Goal: Task Accomplishment & Management: Manage account settings

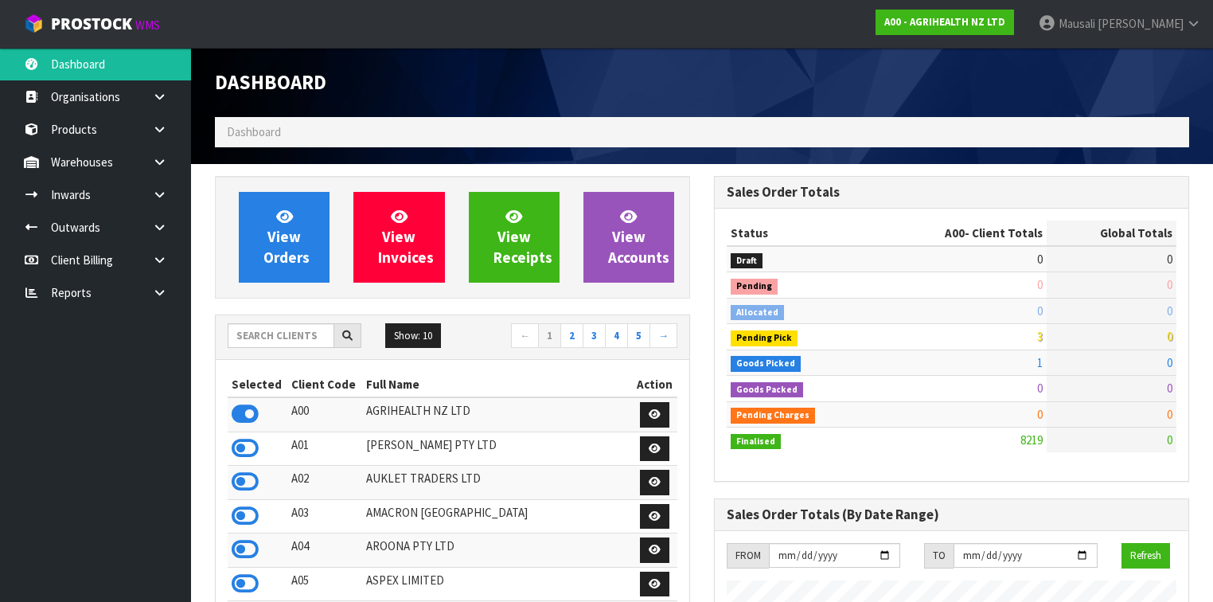
scroll to position [1201, 499]
click at [294, 334] on input "text" at bounding box center [281, 335] width 107 height 25
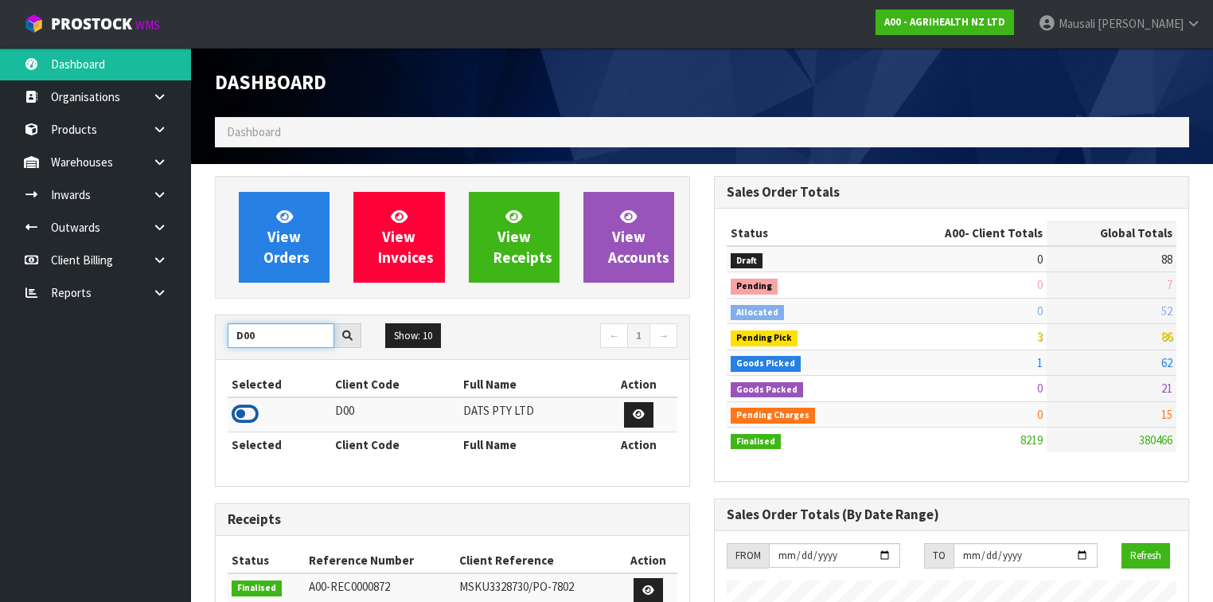
type input "D00"
click at [244, 405] on icon at bounding box center [245, 414] width 27 height 24
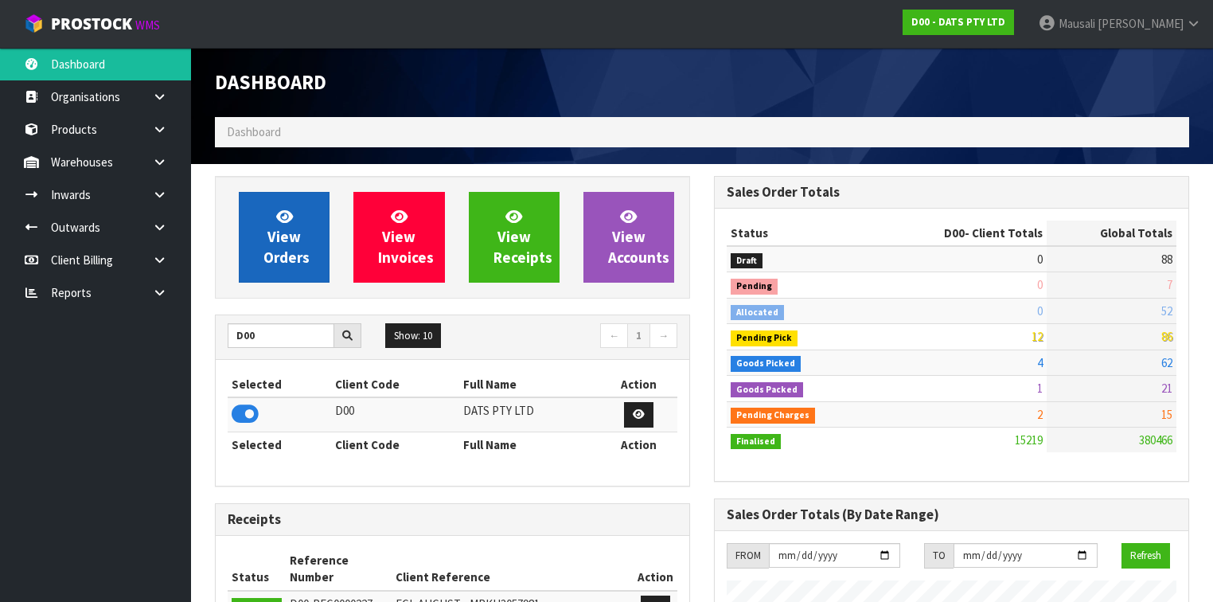
scroll to position [1235, 499]
click at [291, 231] on span "View Orders" at bounding box center [287, 237] width 46 height 60
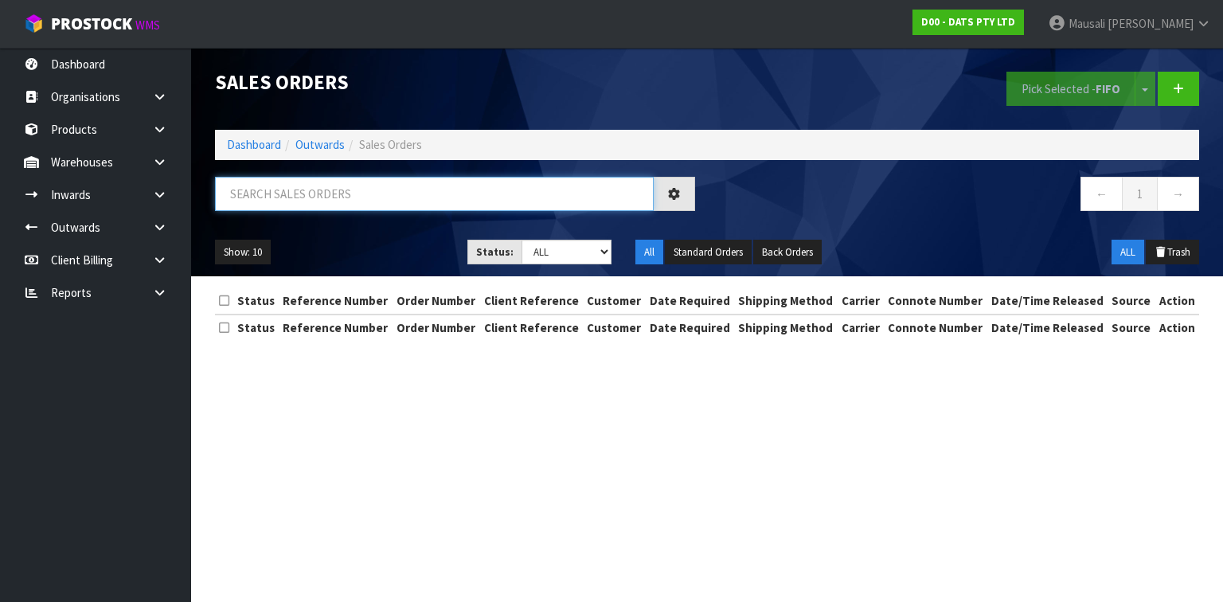
click at [272, 193] on input "text" at bounding box center [434, 194] width 439 height 34
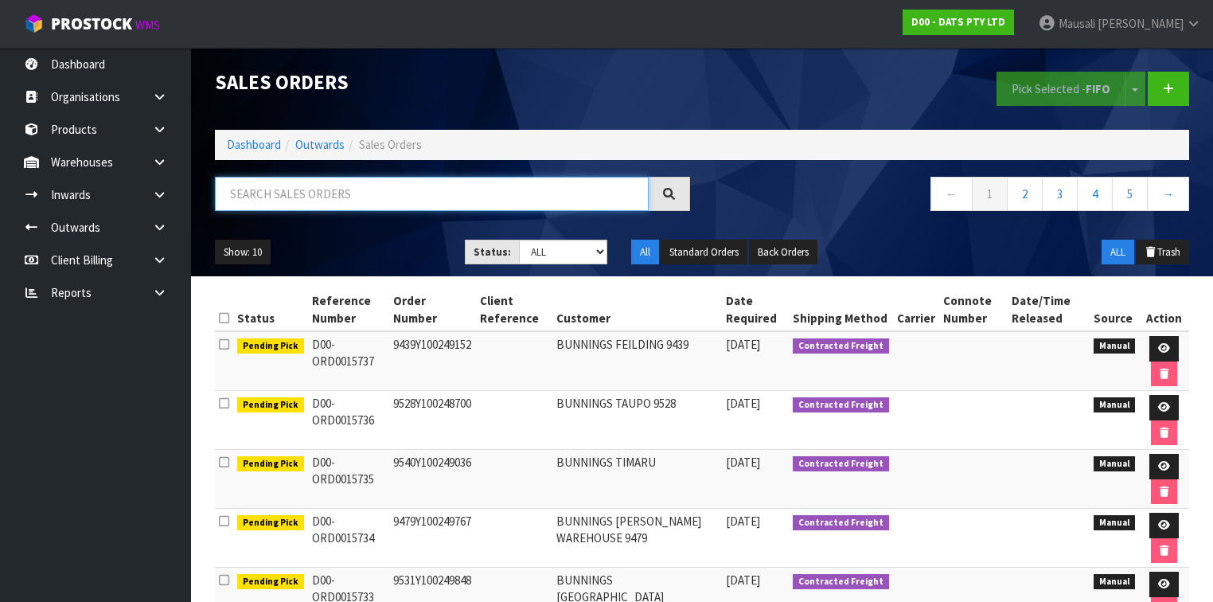
click at [253, 196] on input "text" at bounding box center [432, 194] width 434 height 34
type input "JOB-0411117"
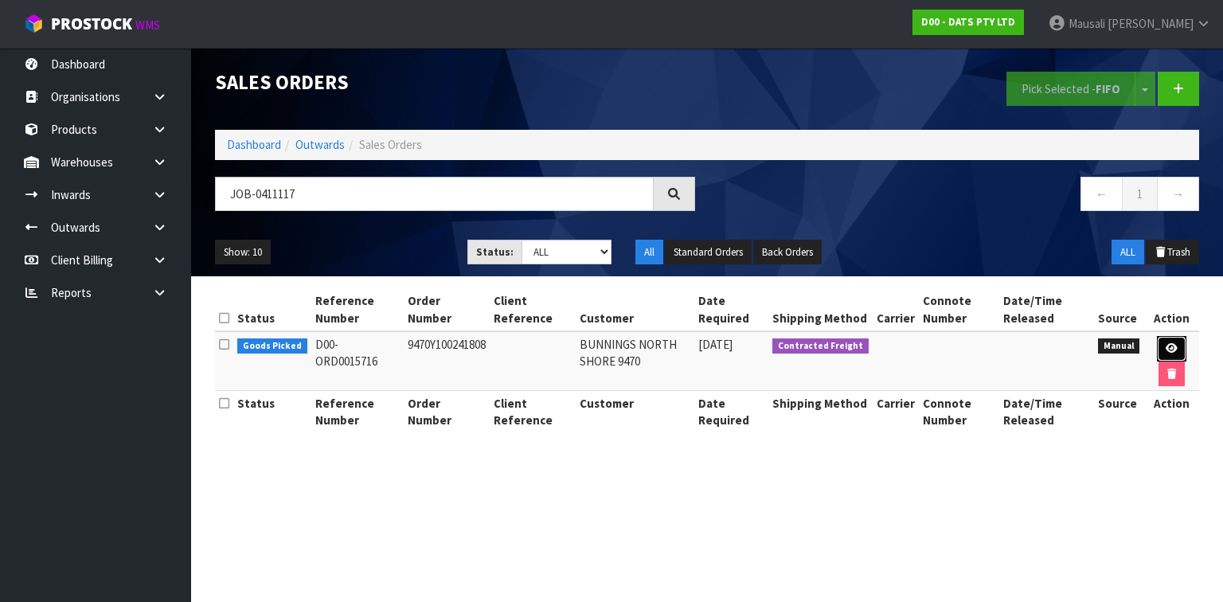
click at [1170, 346] on icon at bounding box center [1172, 348] width 12 height 10
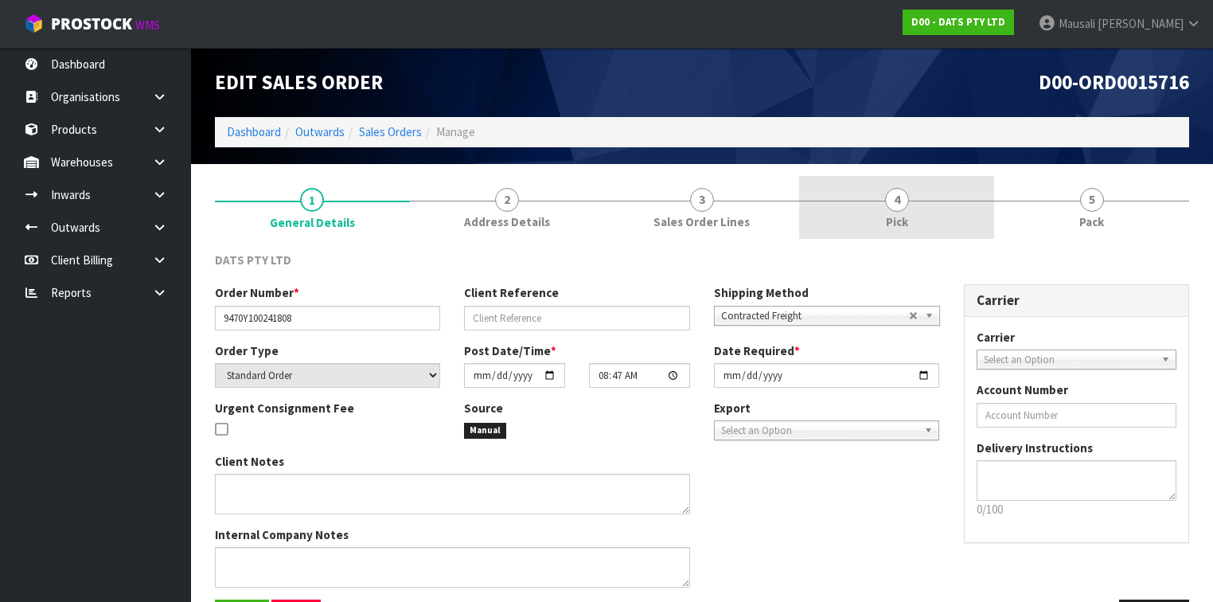
click at [920, 220] on link "4 Pick" at bounding box center [896, 207] width 195 height 63
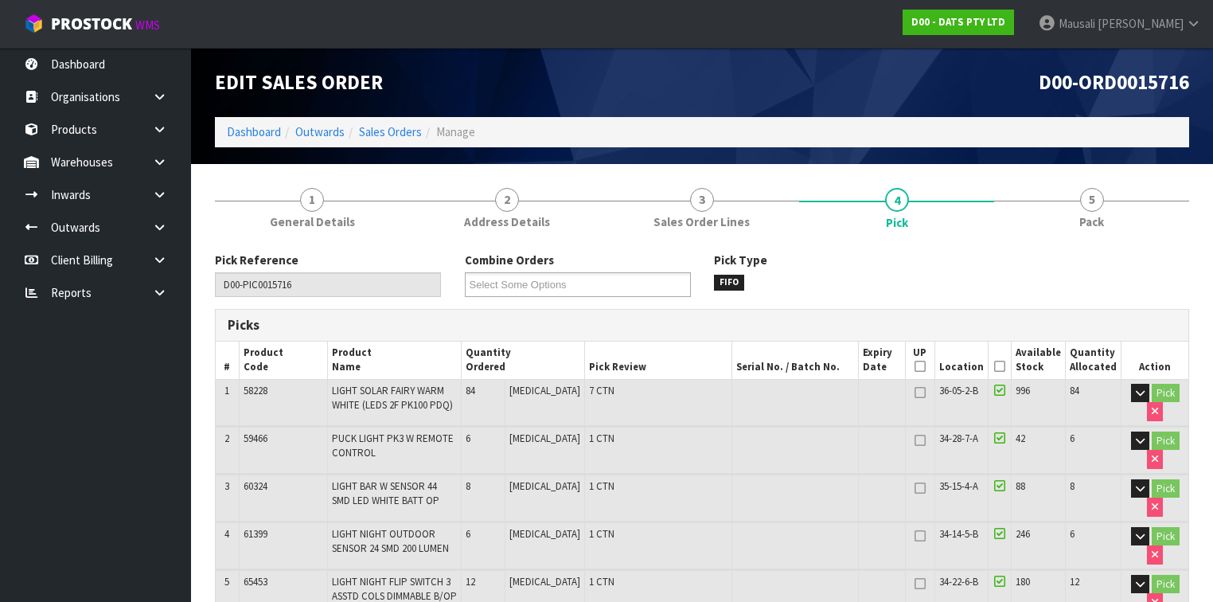
click at [1003, 366] on icon at bounding box center [999, 366] width 11 height 1
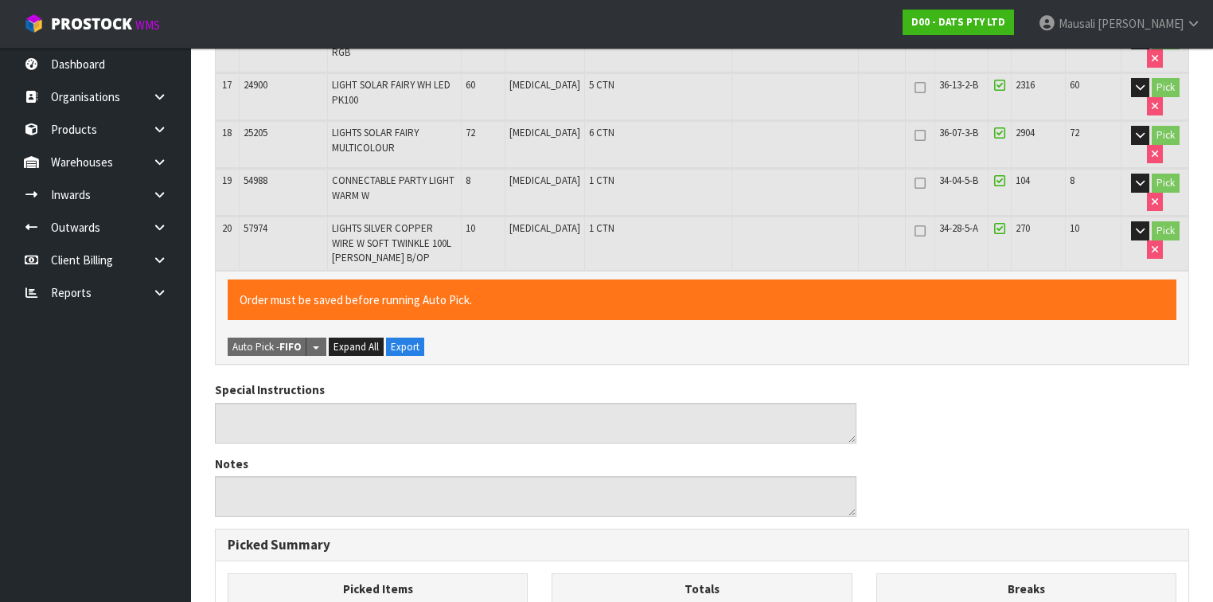
scroll to position [1423, 0]
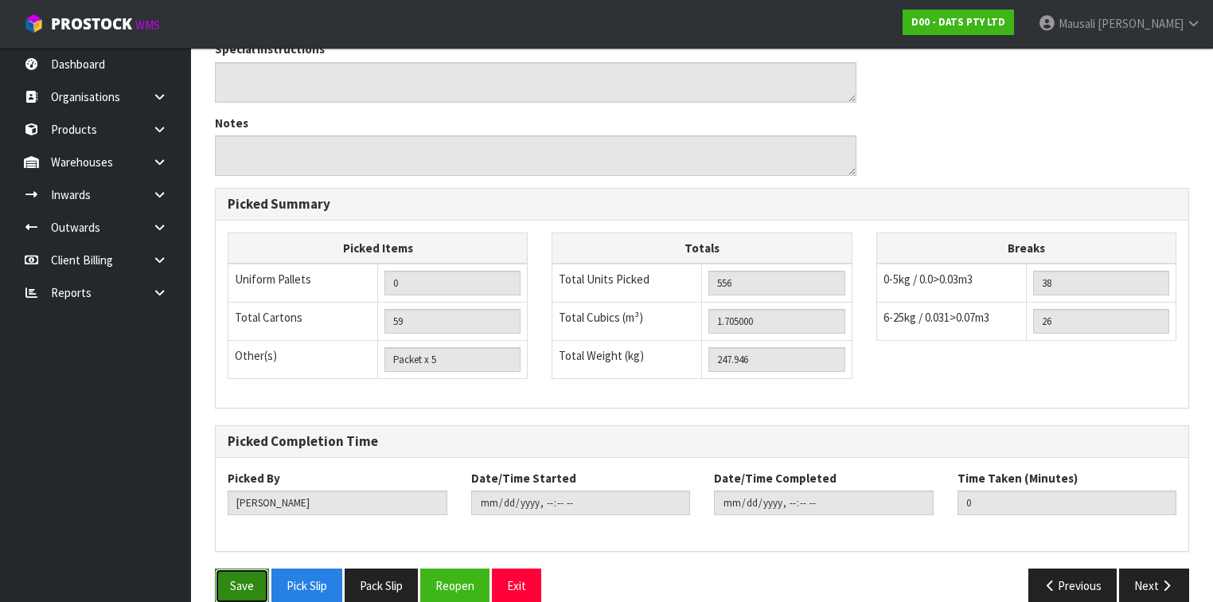
click at [240, 568] on button "Save" at bounding box center [242, 585] width 54 height 34
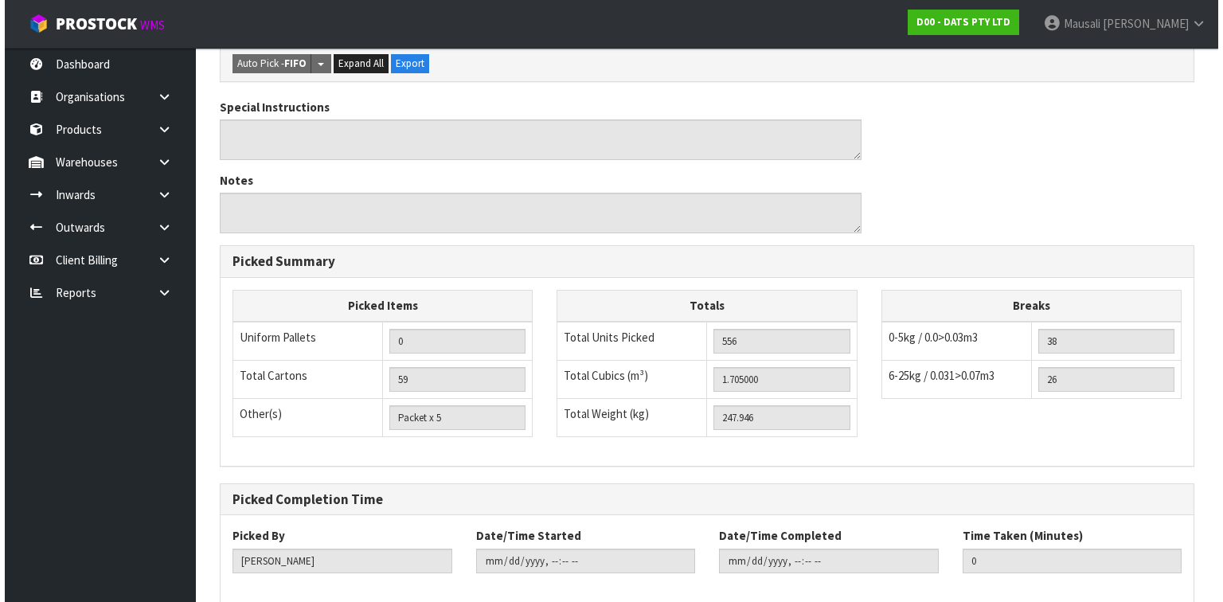
scroll to position [0, 0]
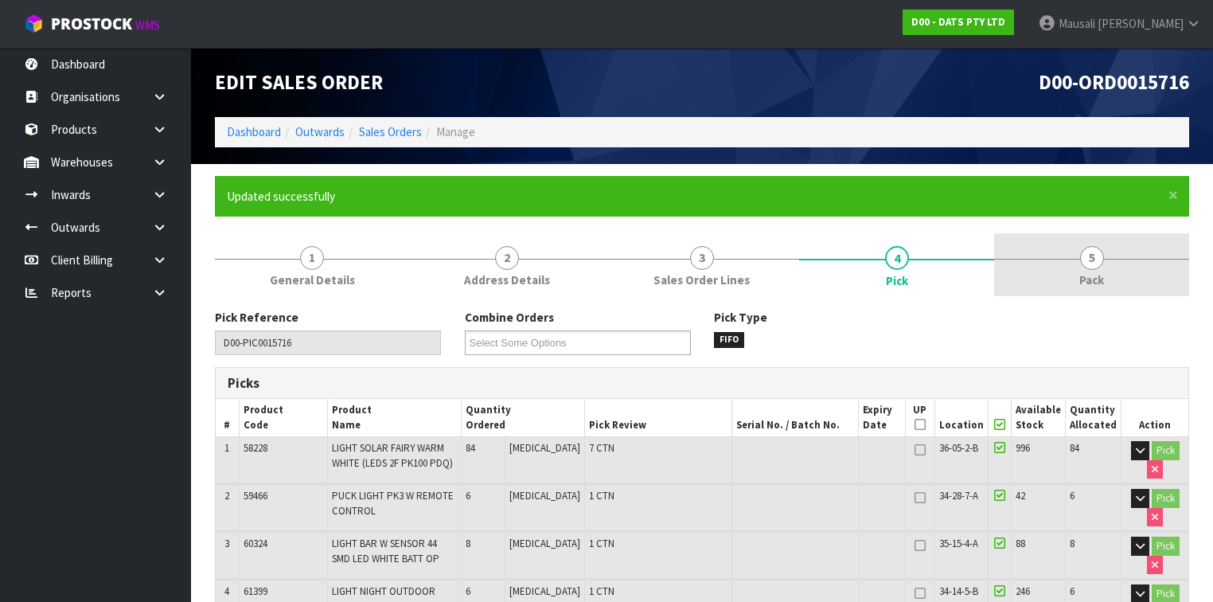
click at [1067, 249] on link "5 Pack" at bounding box center [1091, 264] width 195 height 63
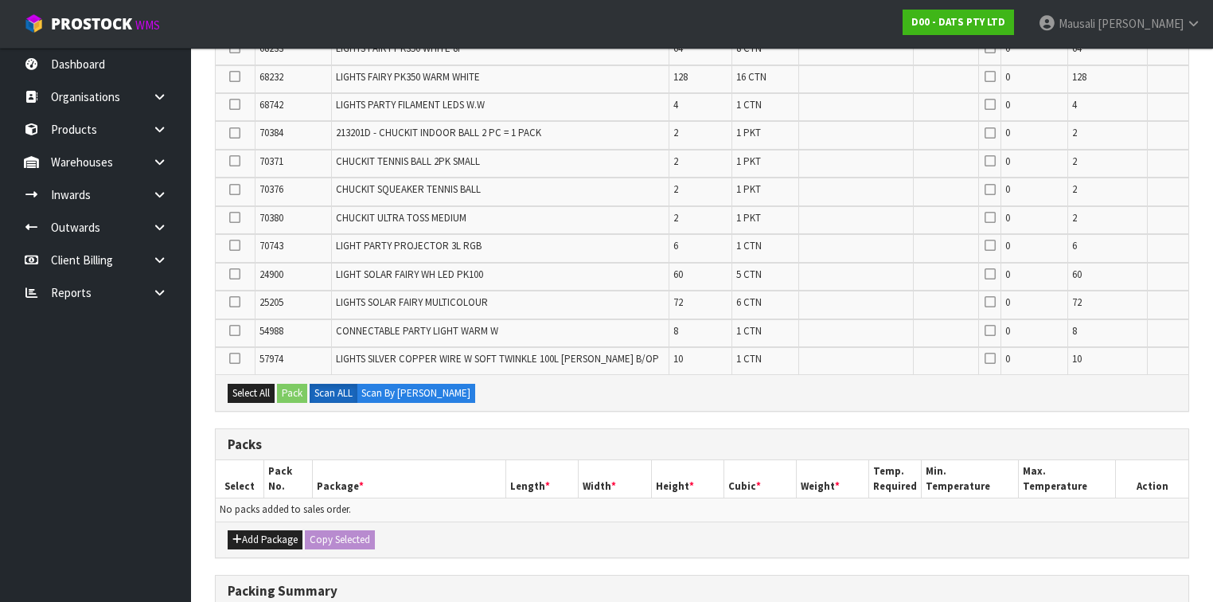
scroll to position [701, 0]
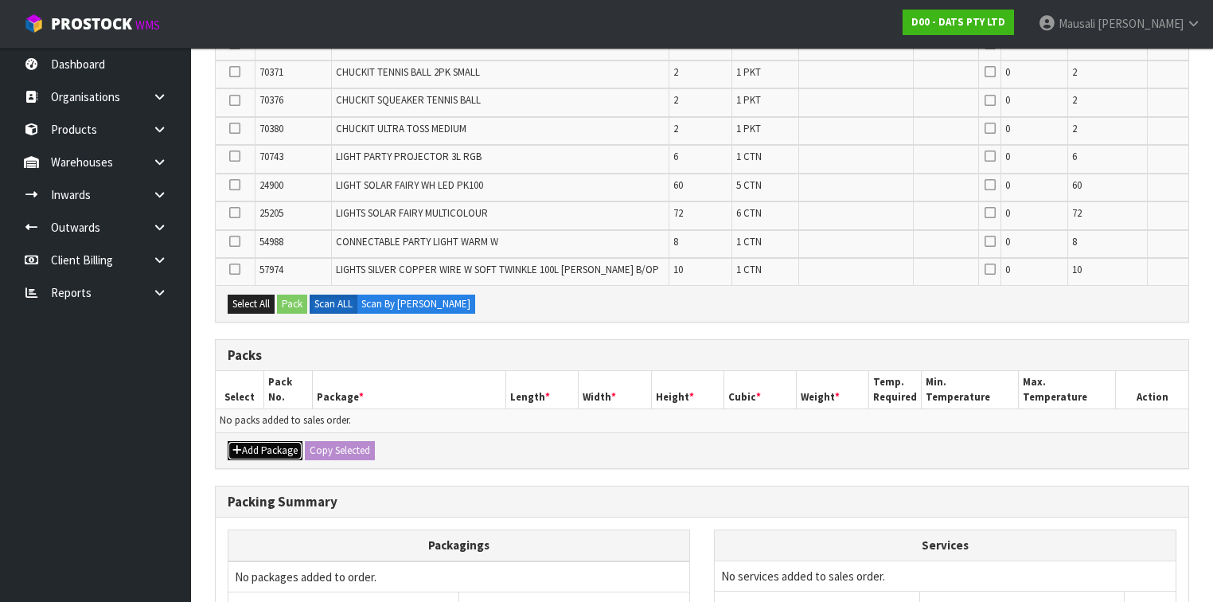
click at [272, 441] on button "Add Package" at bounding box center [265, 450] width 75 height 19
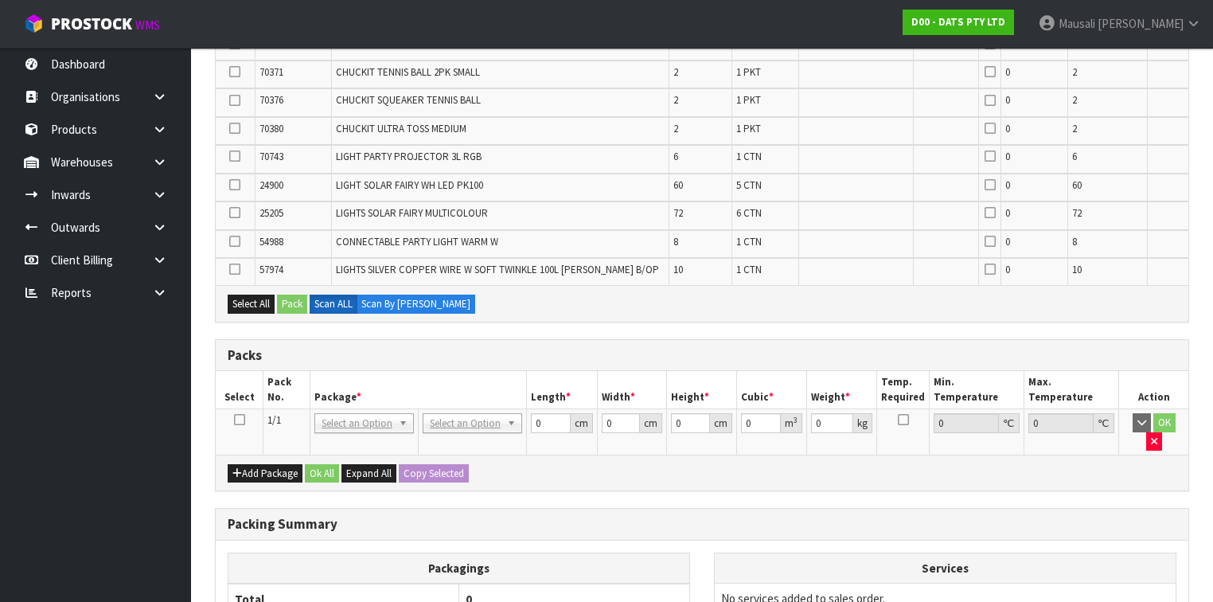
click at [239, 420] on icon at bounding box center [239, 420] width 11 height 1
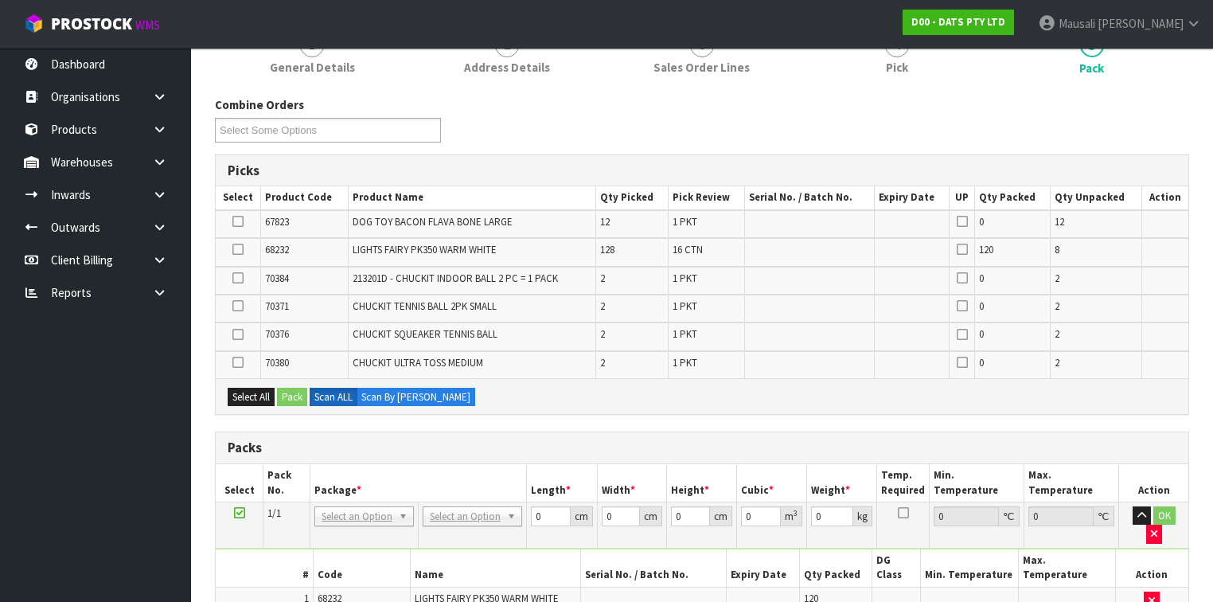
scroll to position [205, 0]
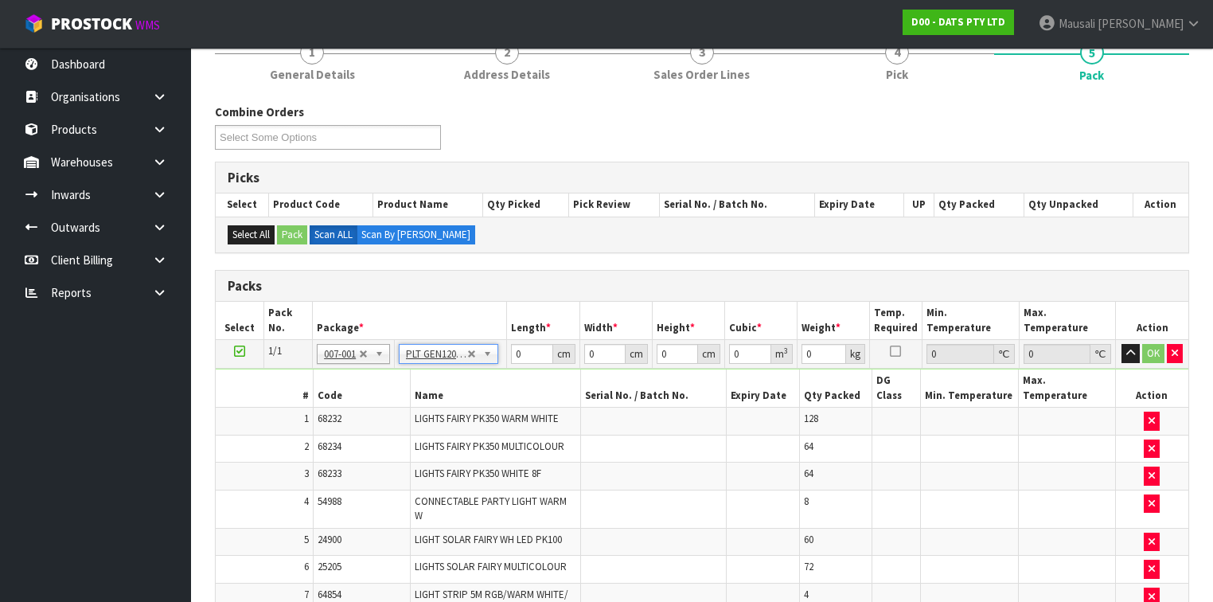
type input "120"
type input "100"
type input "247.946"
drag, startPoint x: 534, startPoint y: 353, endPoint x: 506, endPoint y: 365, distance: 30.3
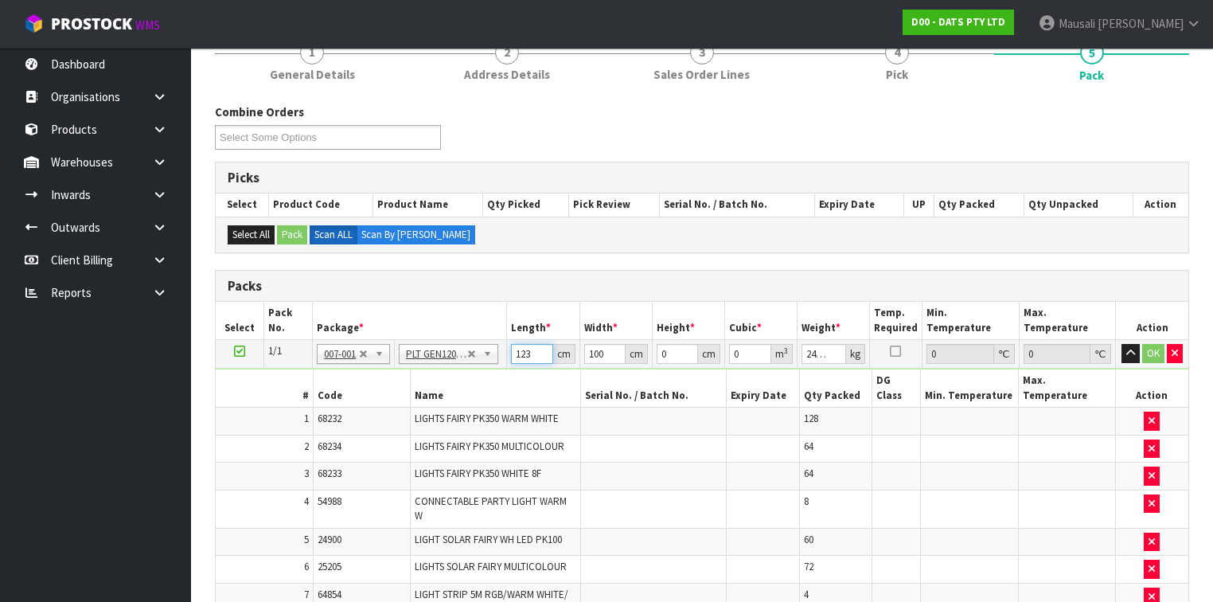
type input "123"
type input "105"
type input "1"
type input "0.012915"
type input "17"
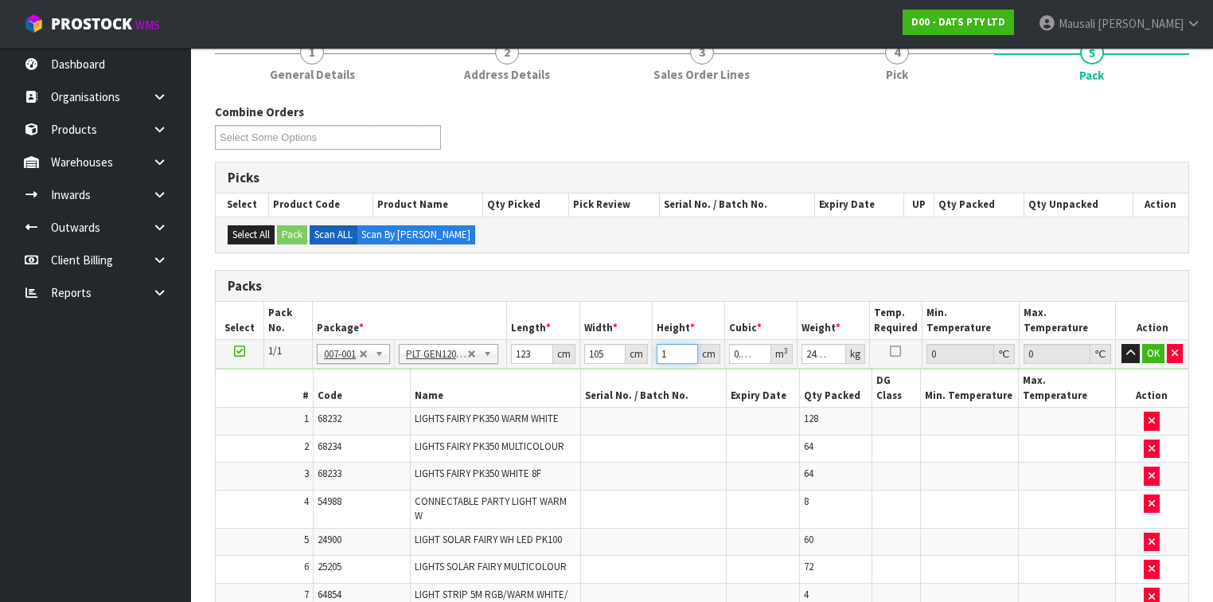
type input "0.219555"
type input "176"
type input "2.27304"
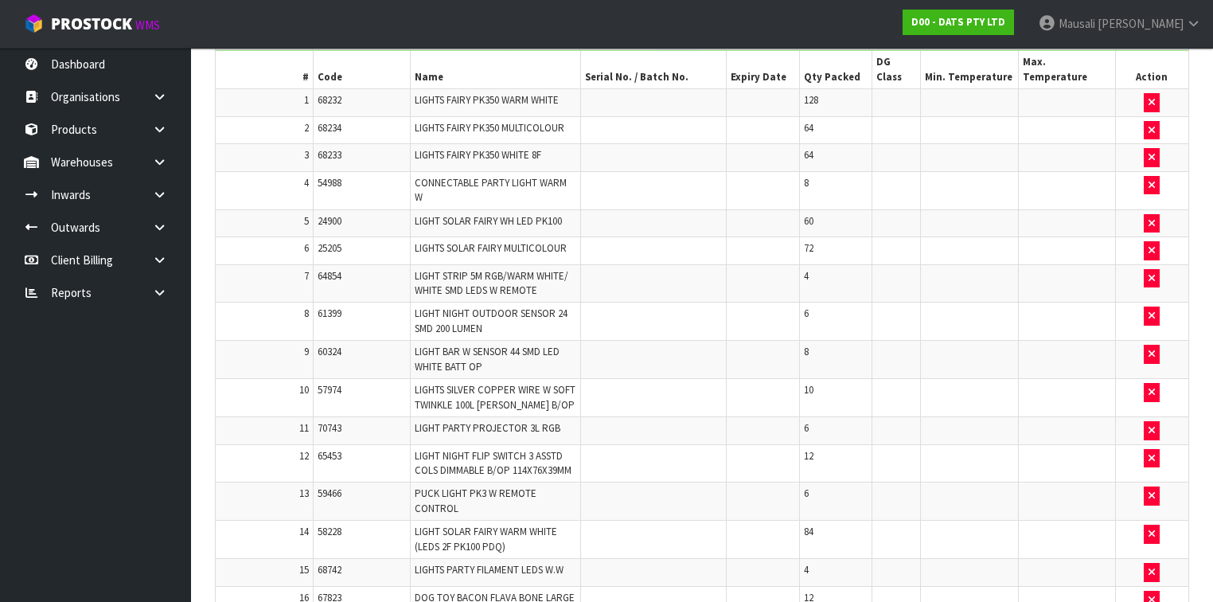
scroll to position [142, 0]
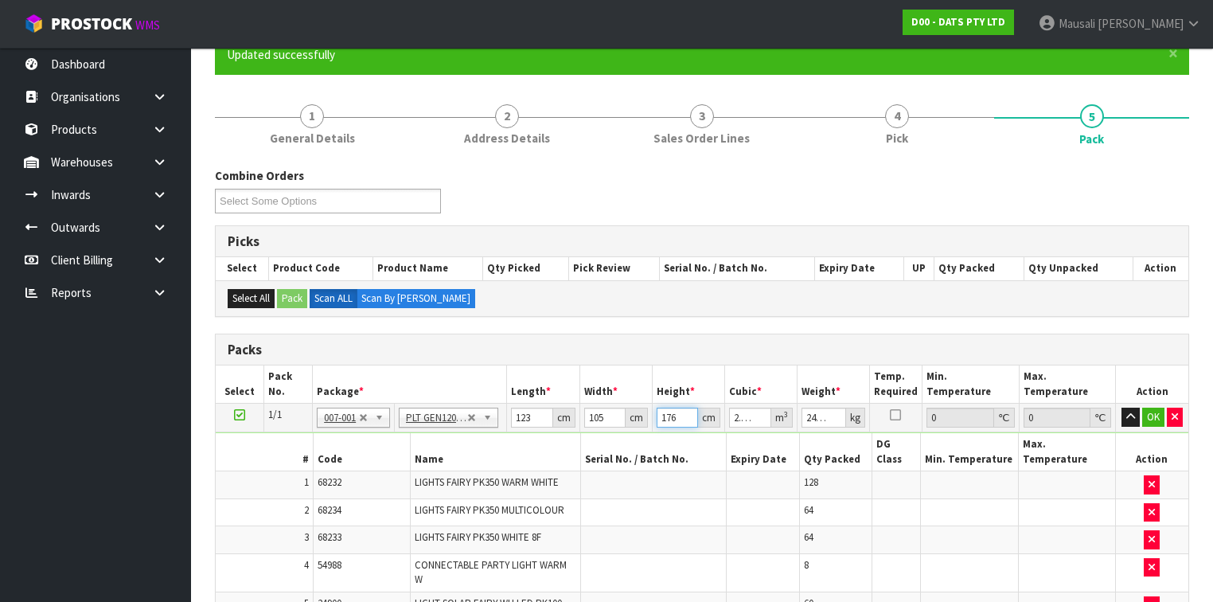
type input "176"
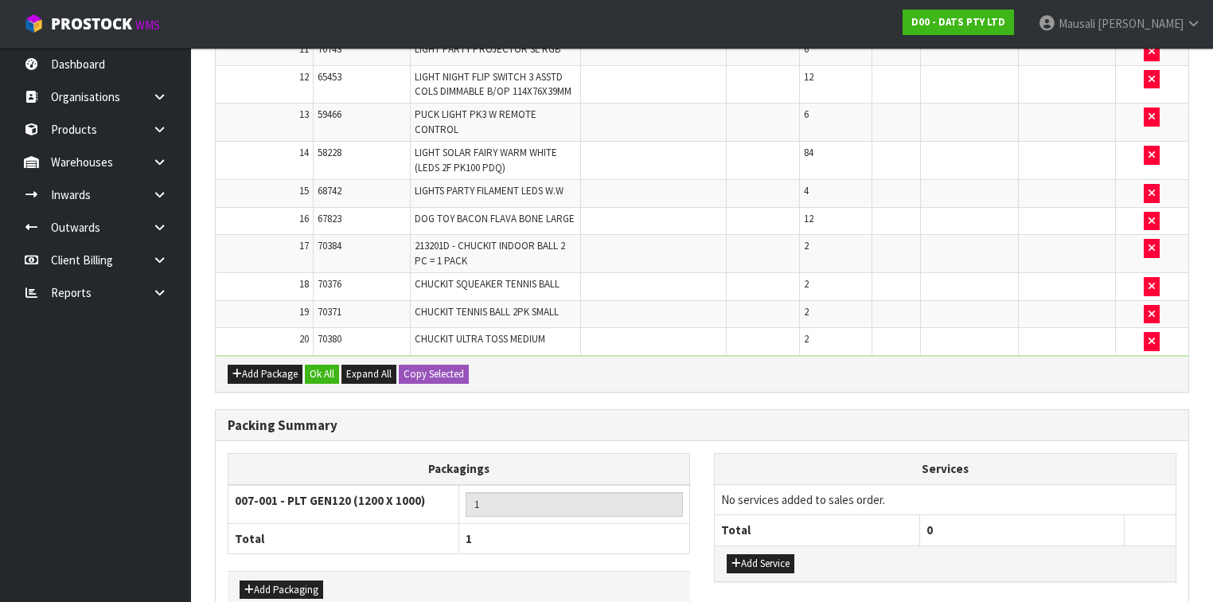
scroll to position [956, 0]
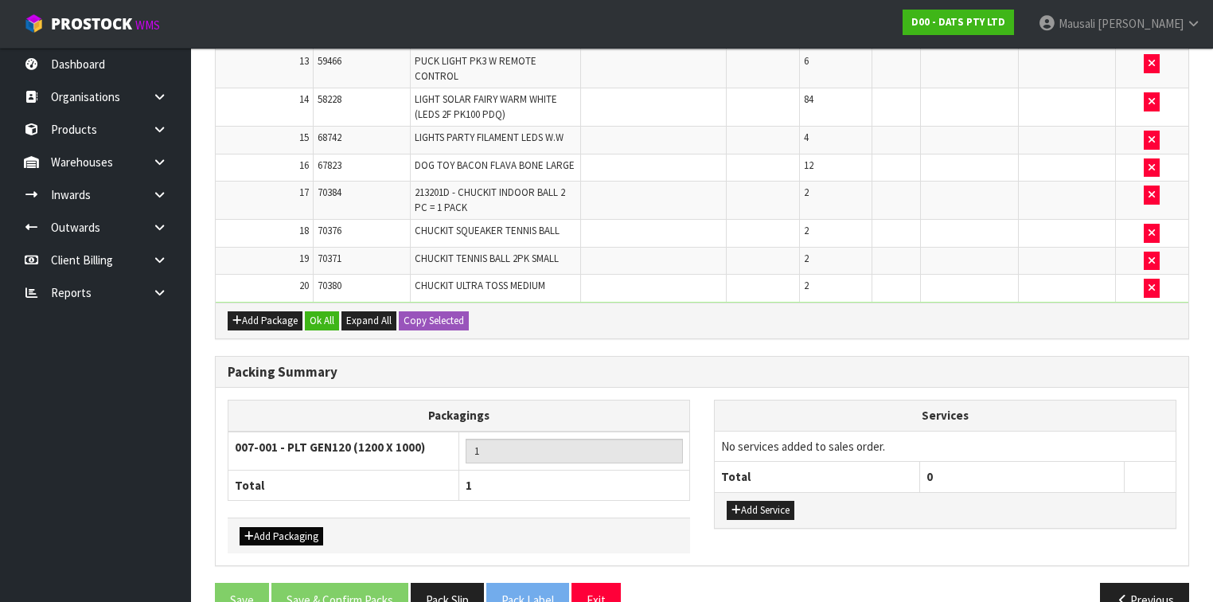
type input "245"
click at [275, 527] on button "Add Packaging" at bounding box center [282, 536] width 84 height 19
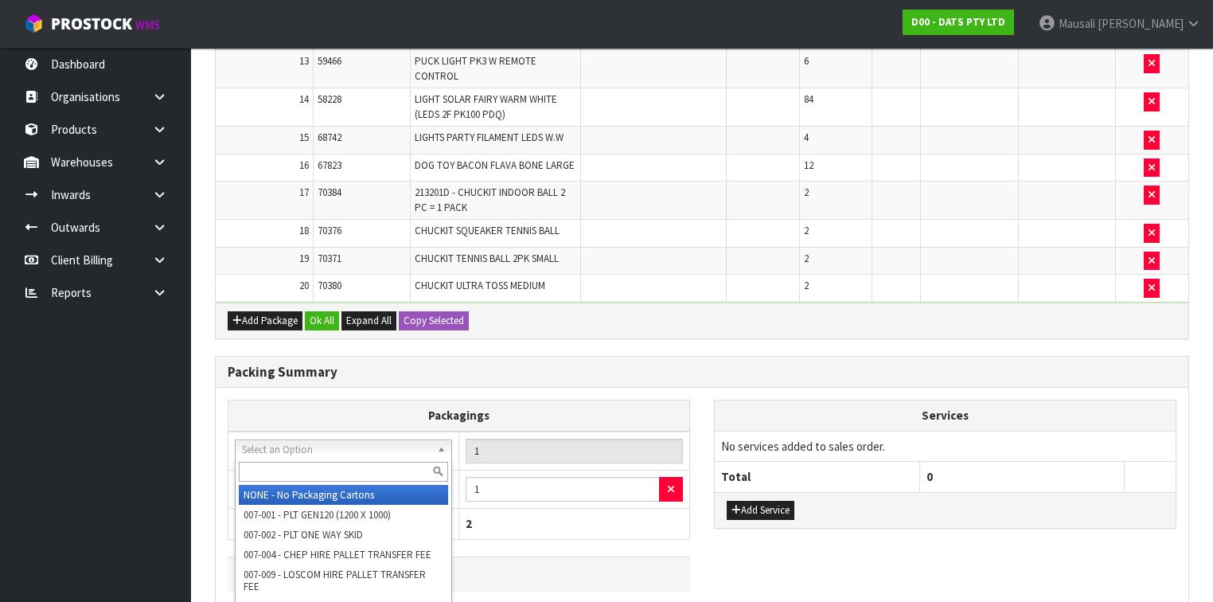
click at [271, 468] on input "text" at bounding box center [343, 472] width 209 height 20
type input "OC"
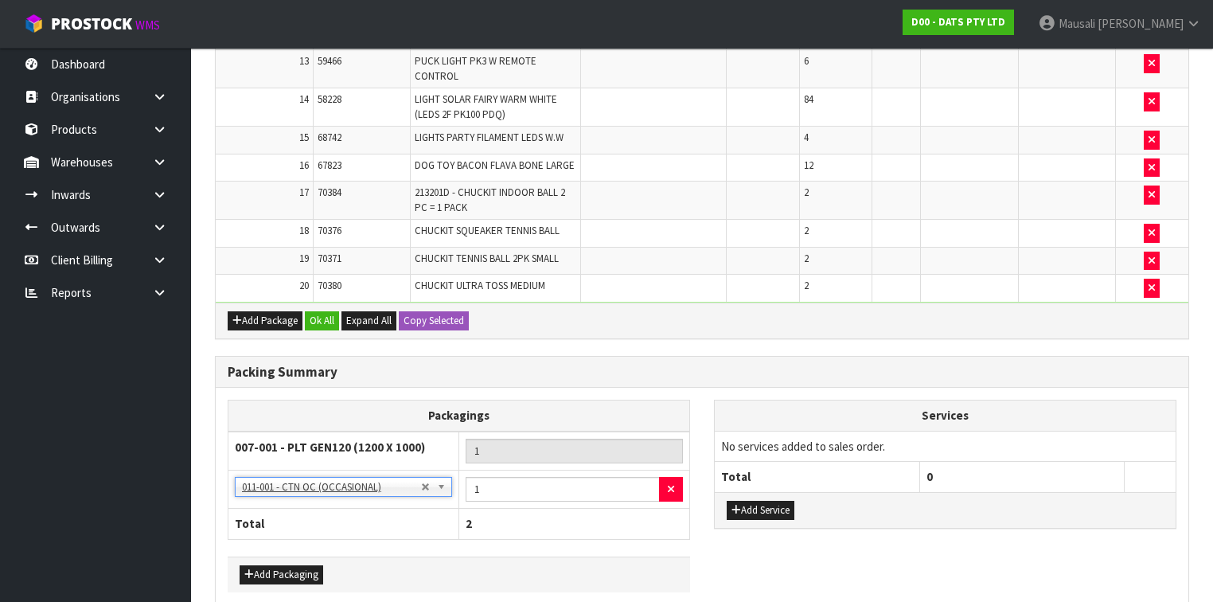
scroll to position [994, 0]
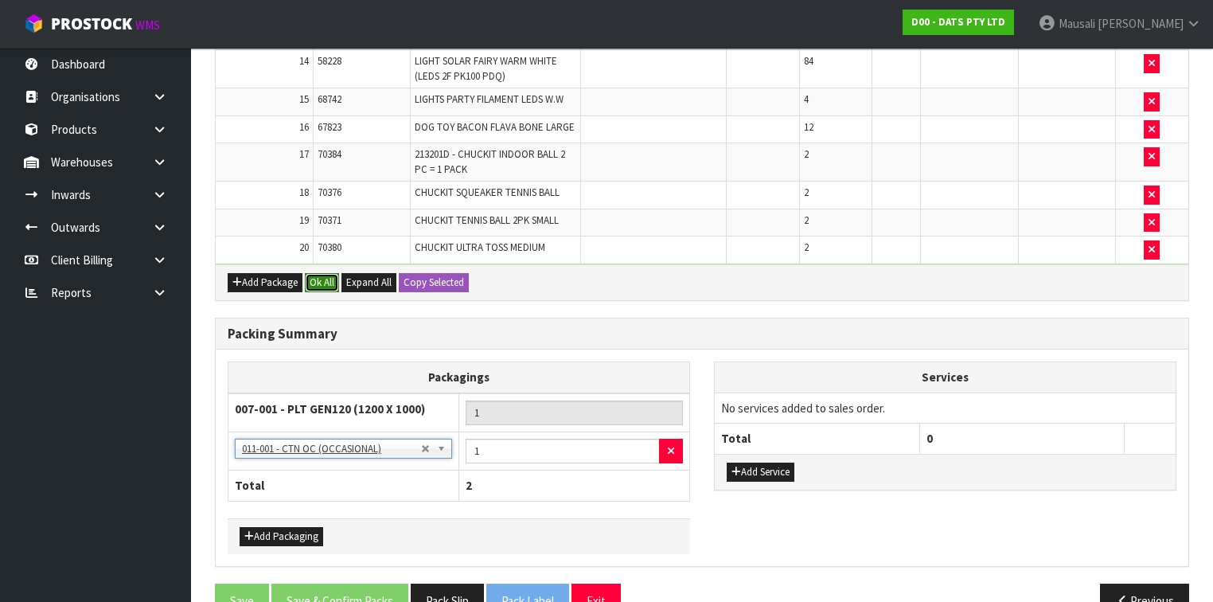
click at [322, 273] on button "Ok All" at bounding box center [322, 282] width 34 height 19
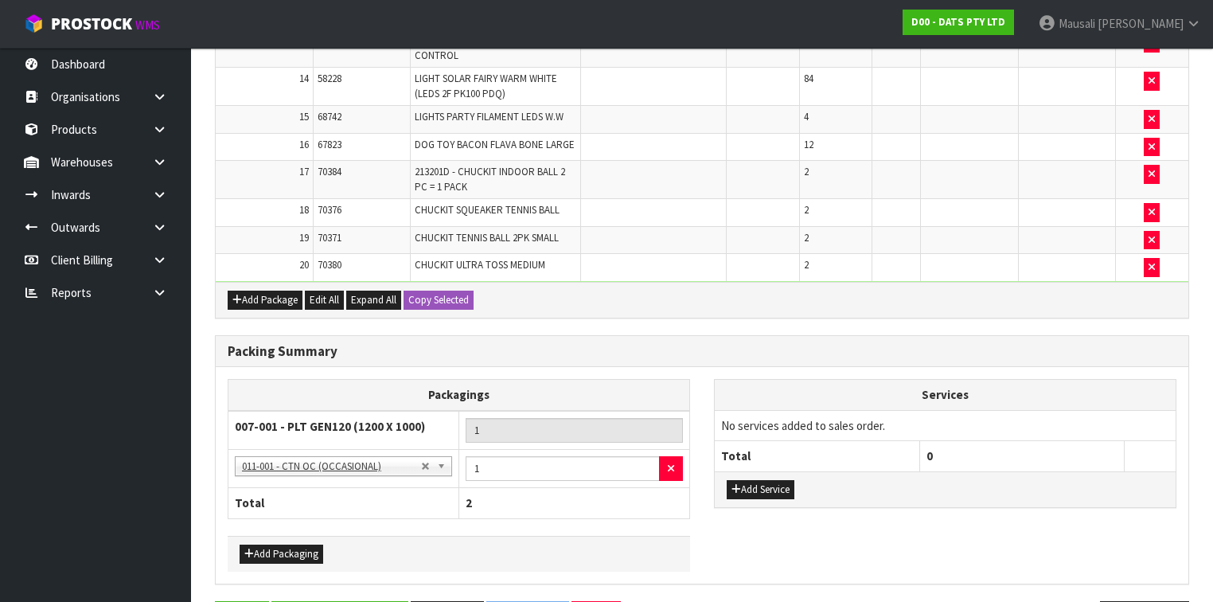
scroll to position [994, 0]
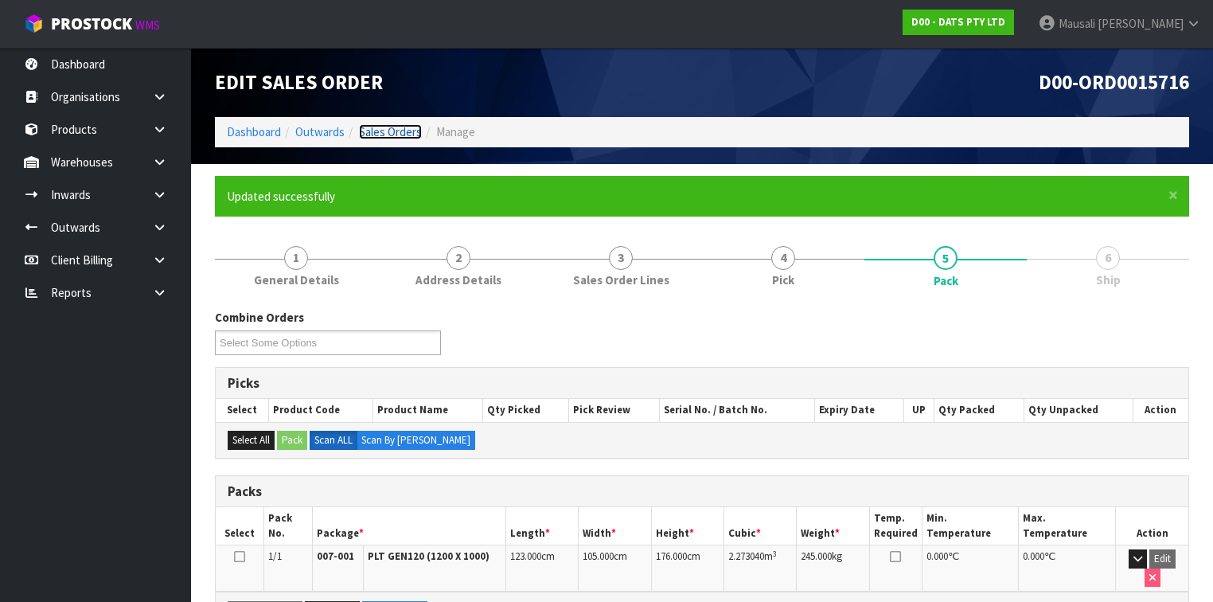
drag, startPoint x: 402, startPoint y: 129, endPoint x: 419, endPoint y: 136, distance: 18.2
click at [403, 129] on link "Sales Orders" at bounding box center [390, 131] width 63 height 15
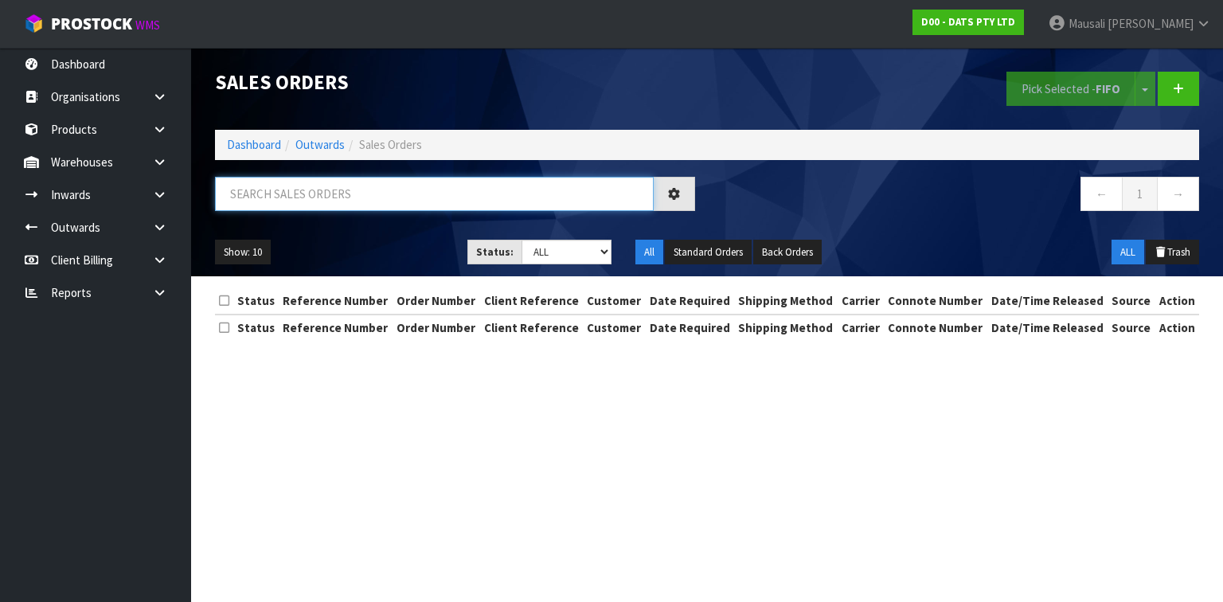
click at [293, 193] on input "text" at bounding box center [434, 194] width 439 height 34
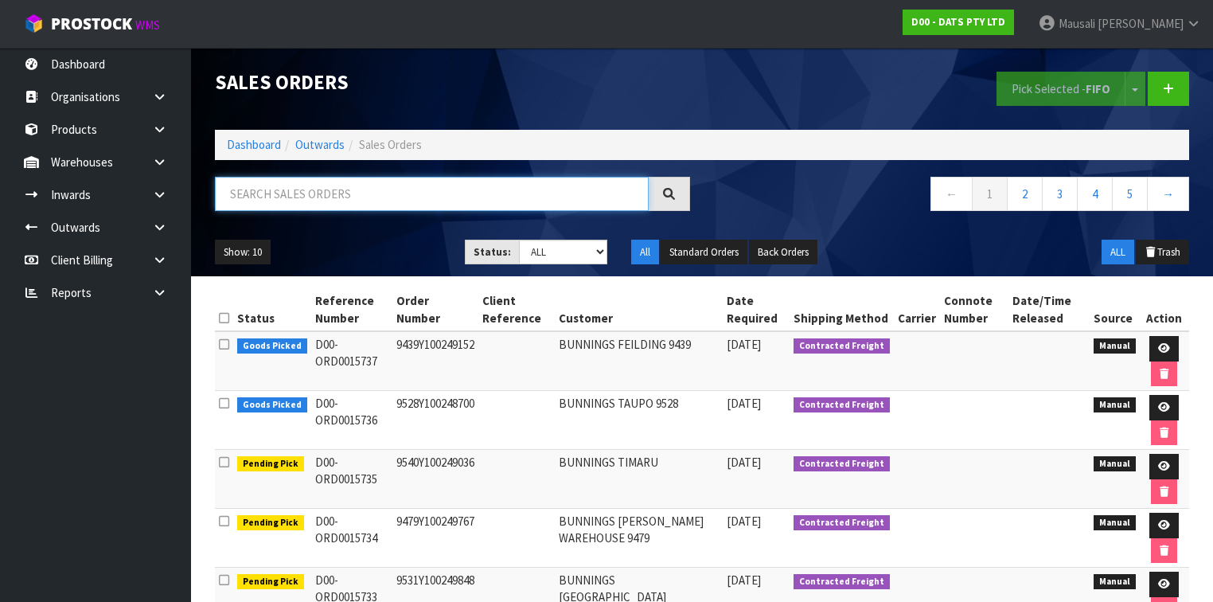
click at [251, 202] on input "text" at bounding box center [432, 194] width 434 height 34
type input "JOB-0411122"
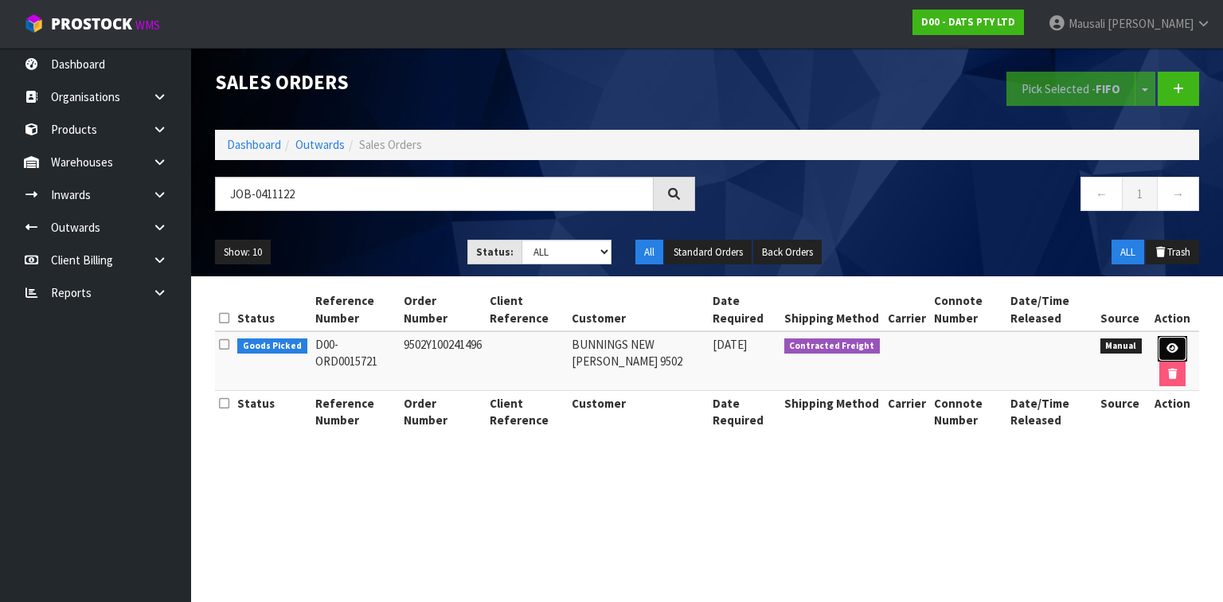
click at [1161, 344] on link at bounding box center [1172, 348] width 29 height 25
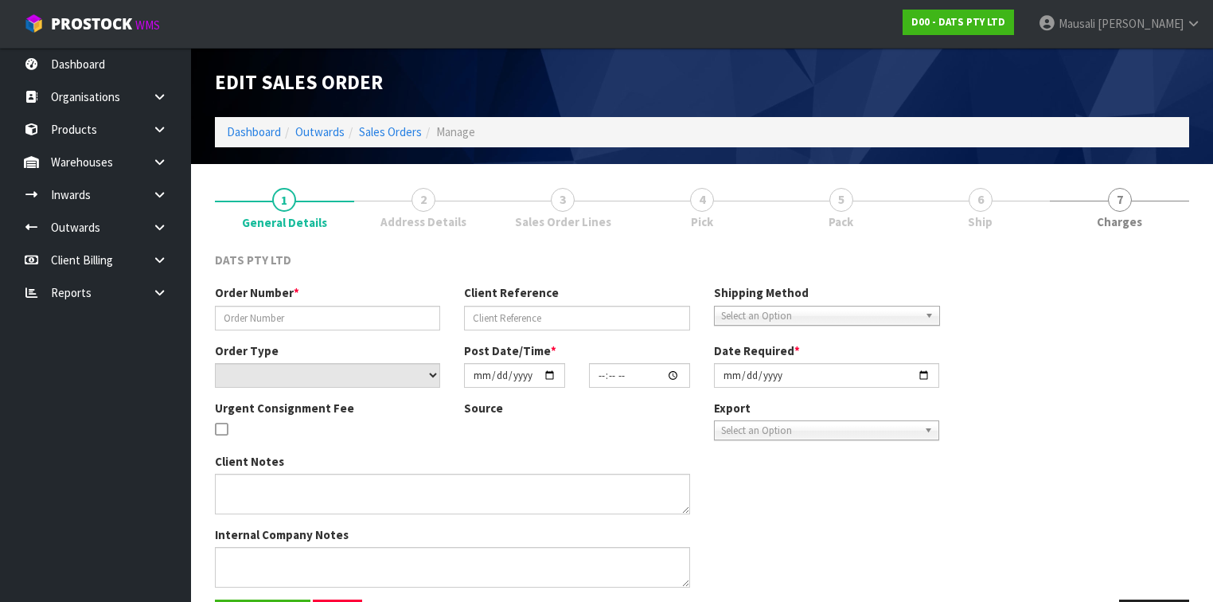
type input "9502Y100241496"
select select "number:0"
type input "[DATE]"
type input "08:56:00.000"
type input "[DATE]"
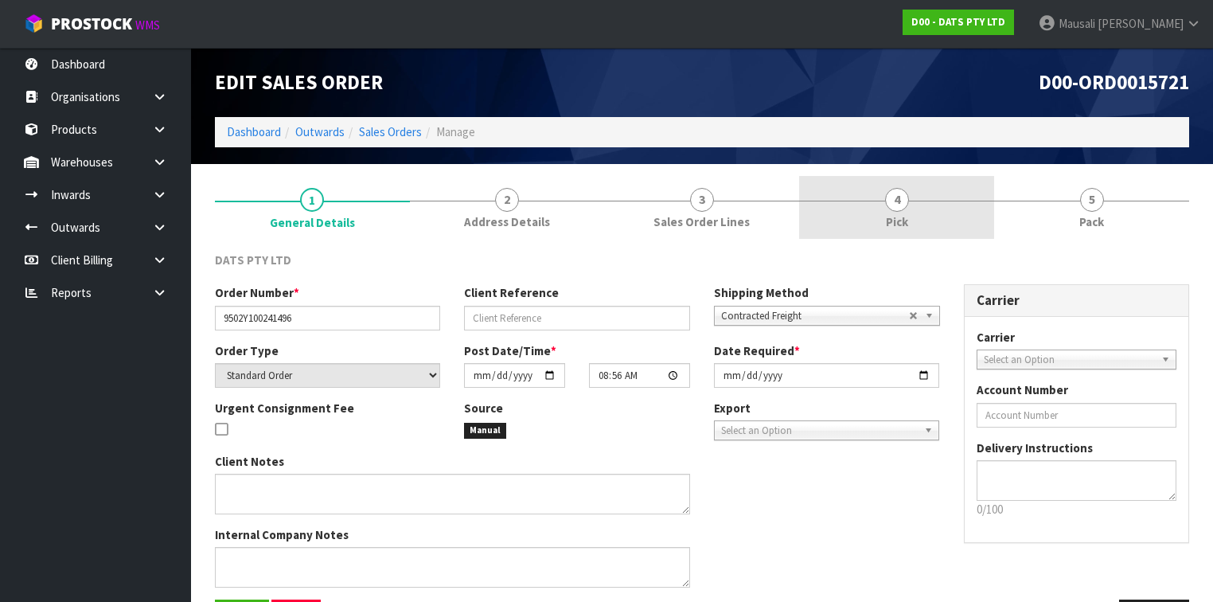
click at [930, 212] on link "4 Pick" at bounding box center [896, 207] width 195 height 63
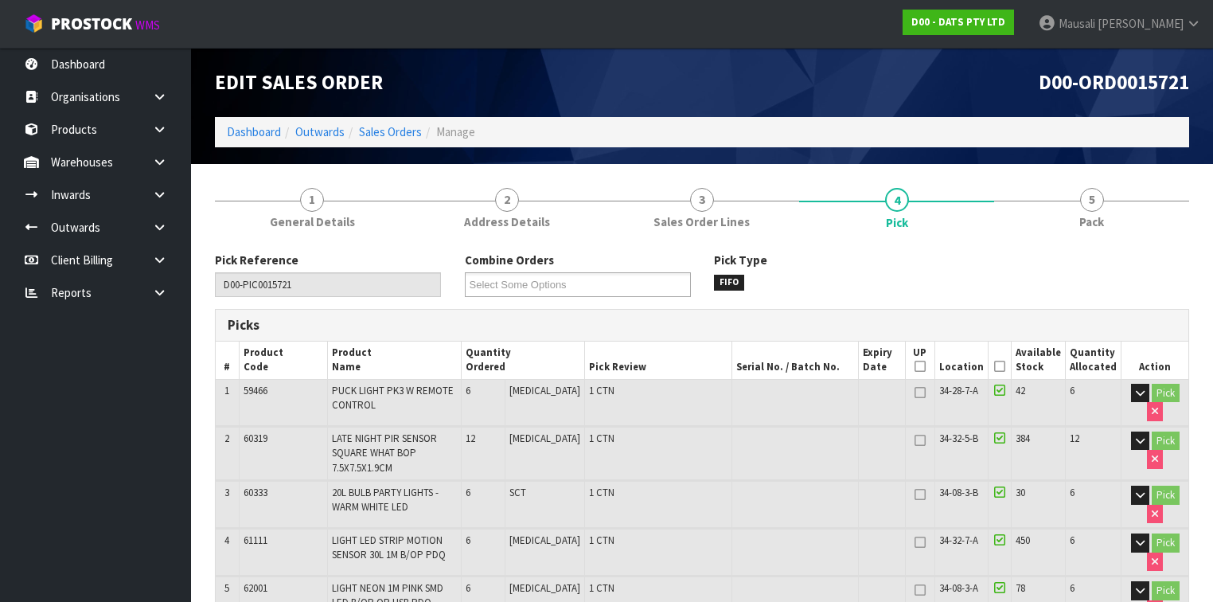
drag, startPoint x: 1002, startPoint y: 364, endPoint x: 994, endPoint y: 362, distance: 8.1
click at [1001, 366] on icon at bounding box center [999, 366] width 11 height 1
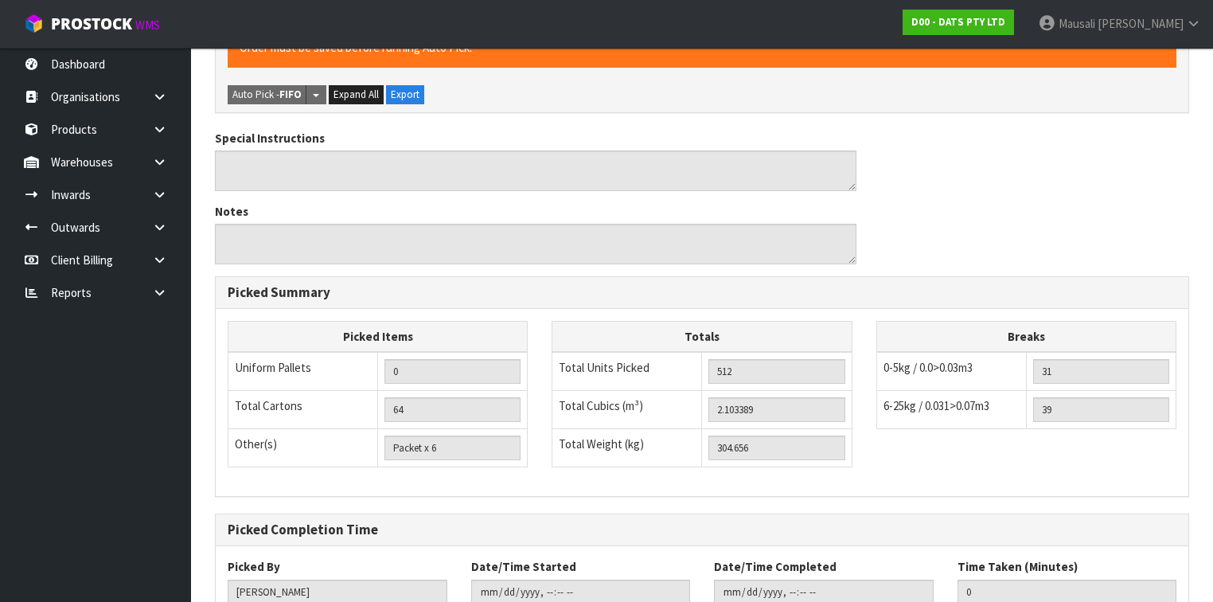
scroll to position [2084, 0]
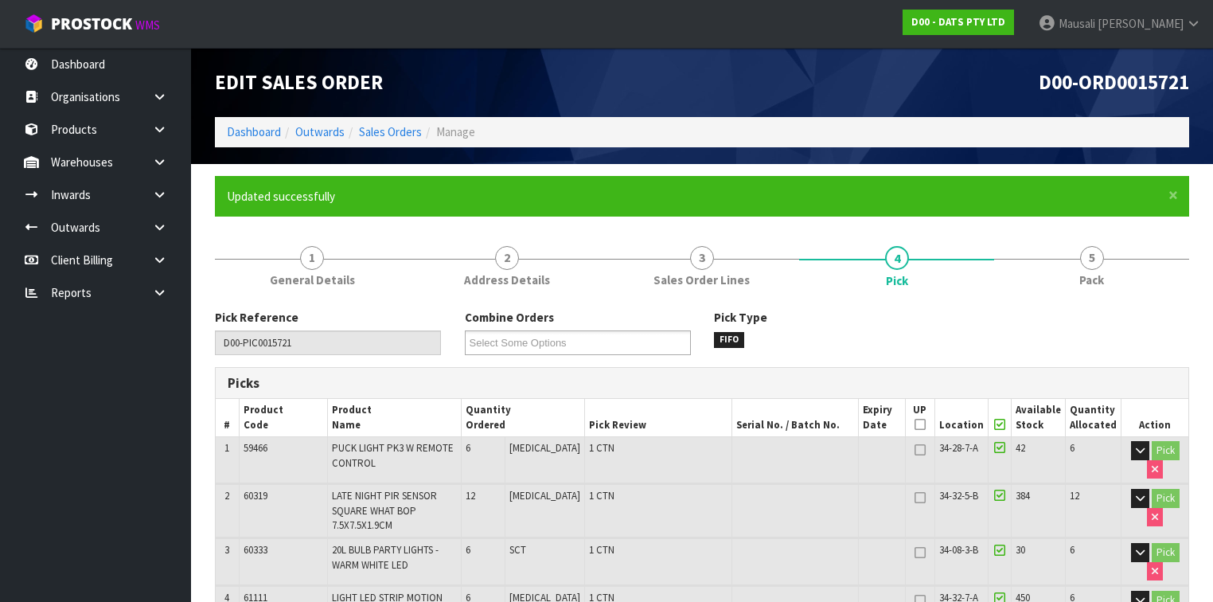
click at [1083, 252] on span "5" at bounding box center [1092, 258] width 24 height 24
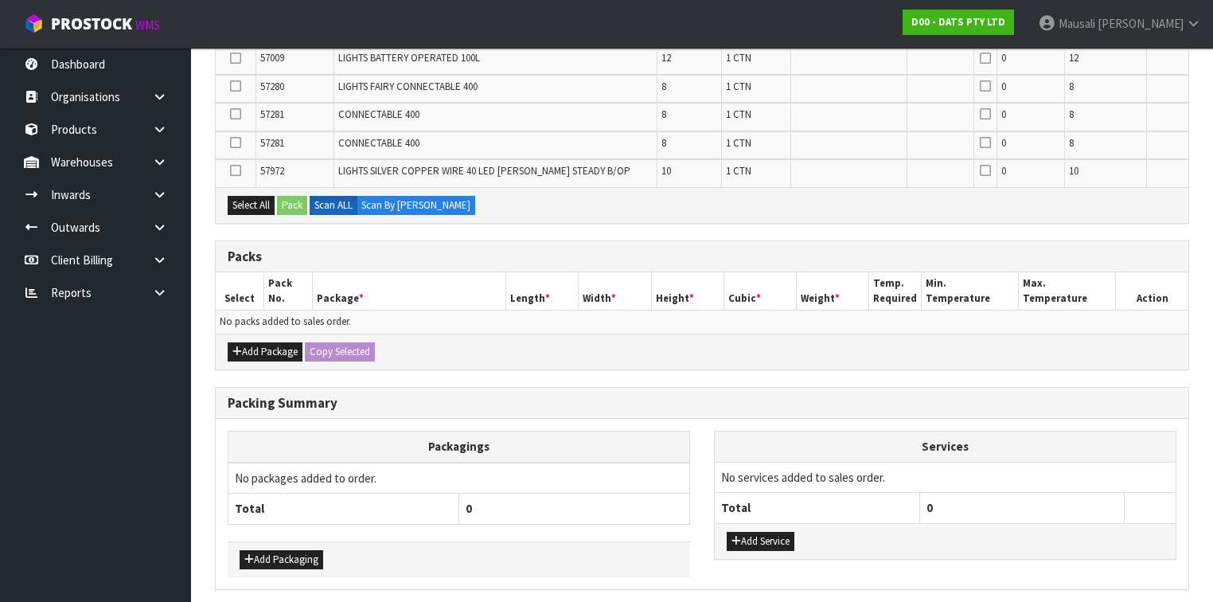
scroll to position [1240, 0]
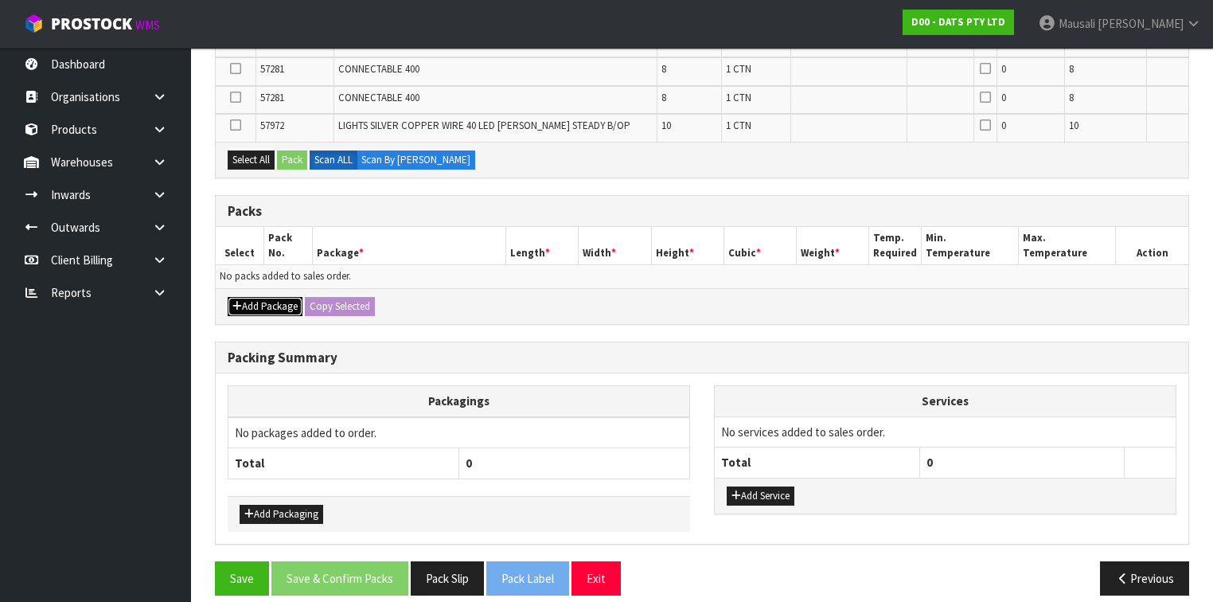
click at [272, 297] on button "Add Package" at bounding box center [265, 306] width 75 height 19
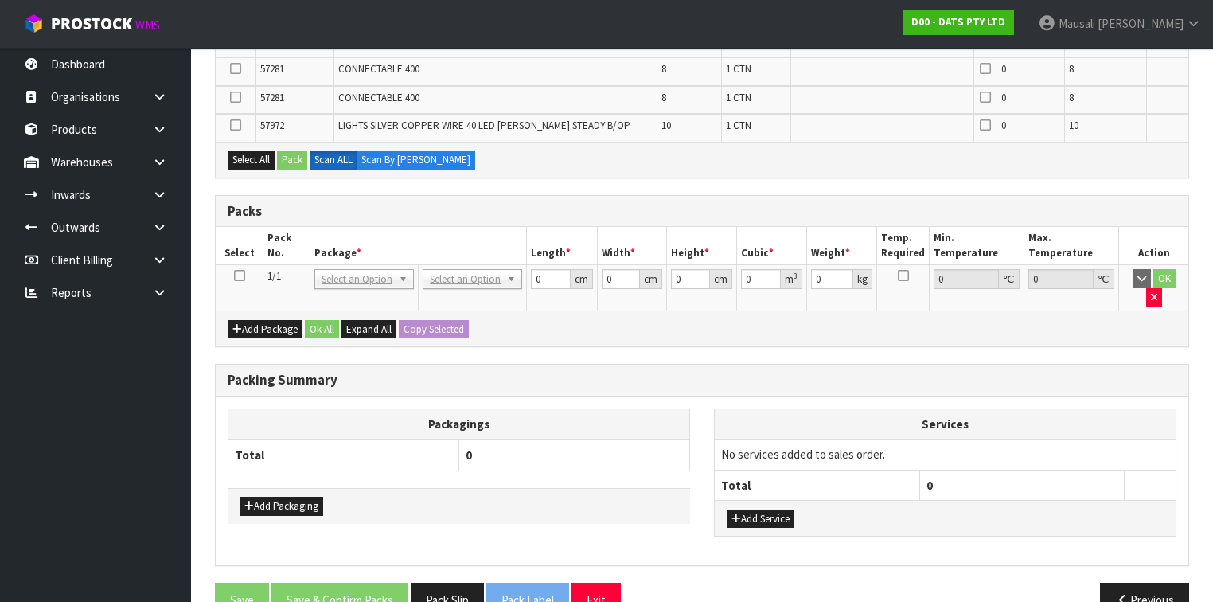
click at [242, 275] on icon at bounding box center [239, 275] width 11 height 1
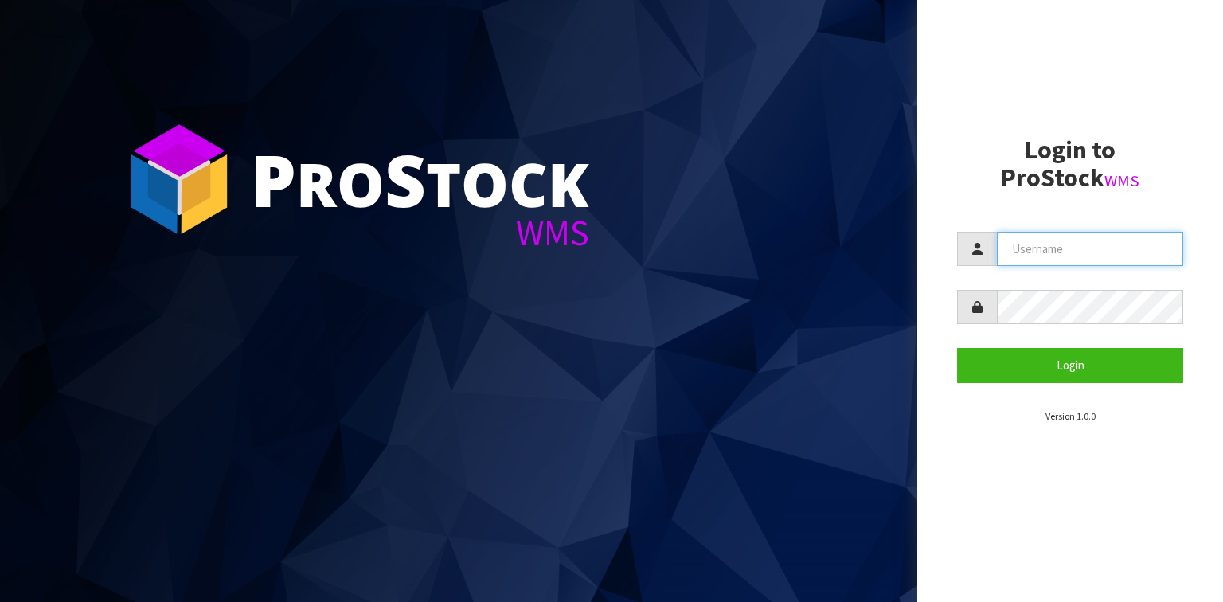
click at [1029, 245] on input "text" at bounding box center [1090, 249] width 186 height 34
type input "[EMAIL_ADDRESS][DOMAIN_NAME]"
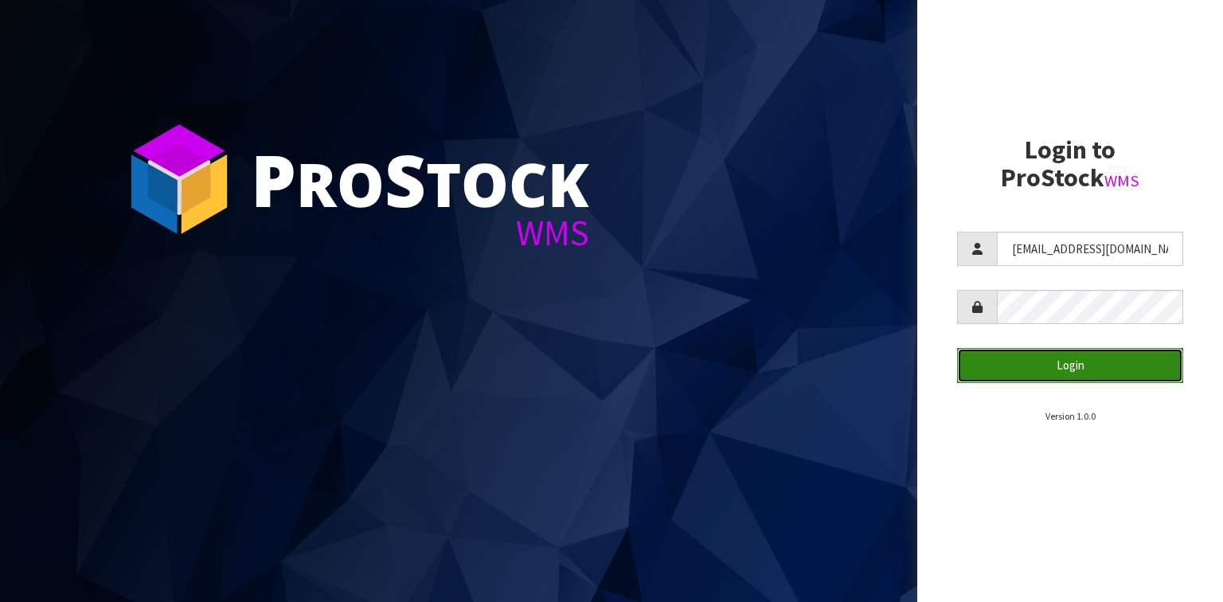
click at [1071, 355] on button "Login" at bounding box center [1070, 365] width 226 height 34
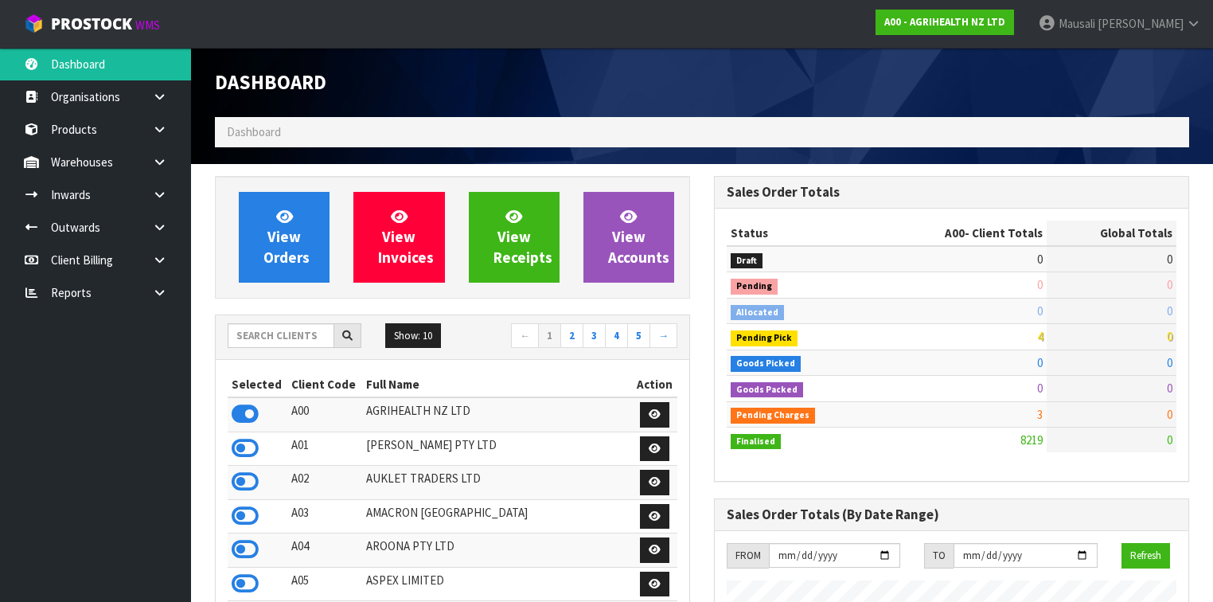
scroll to position [1201, 499]
click at [264, 335] on input "text" at bounding box center [281, 335] width 107 height 25
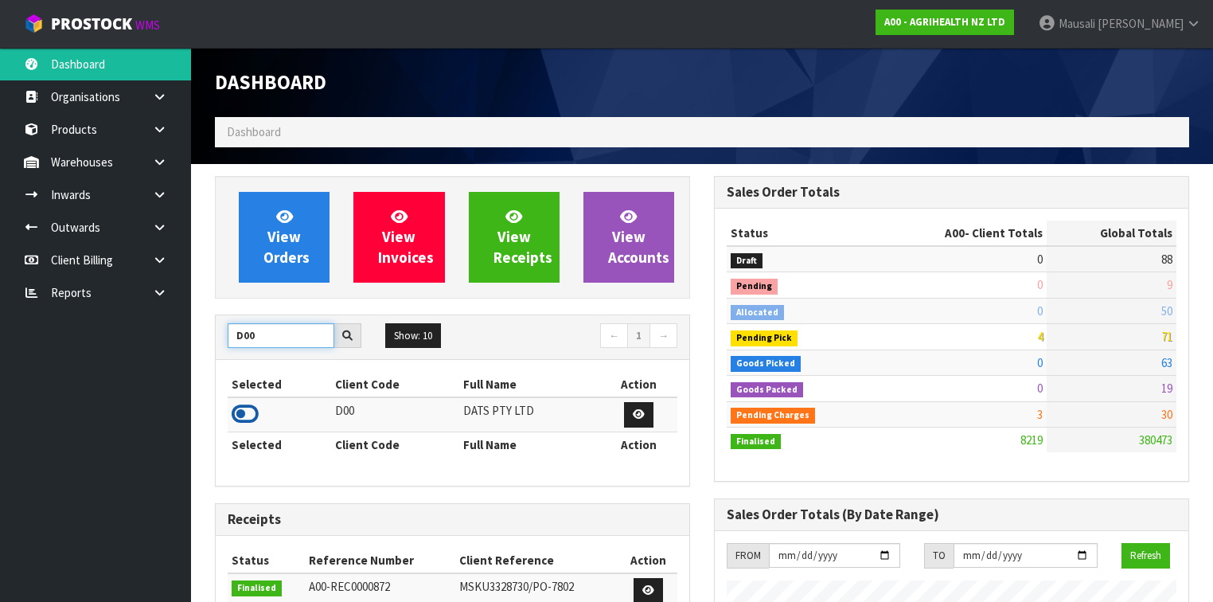
type input "D00"
click at [248, 409] on icon at bounding box center [245, 414] width 27 height 24
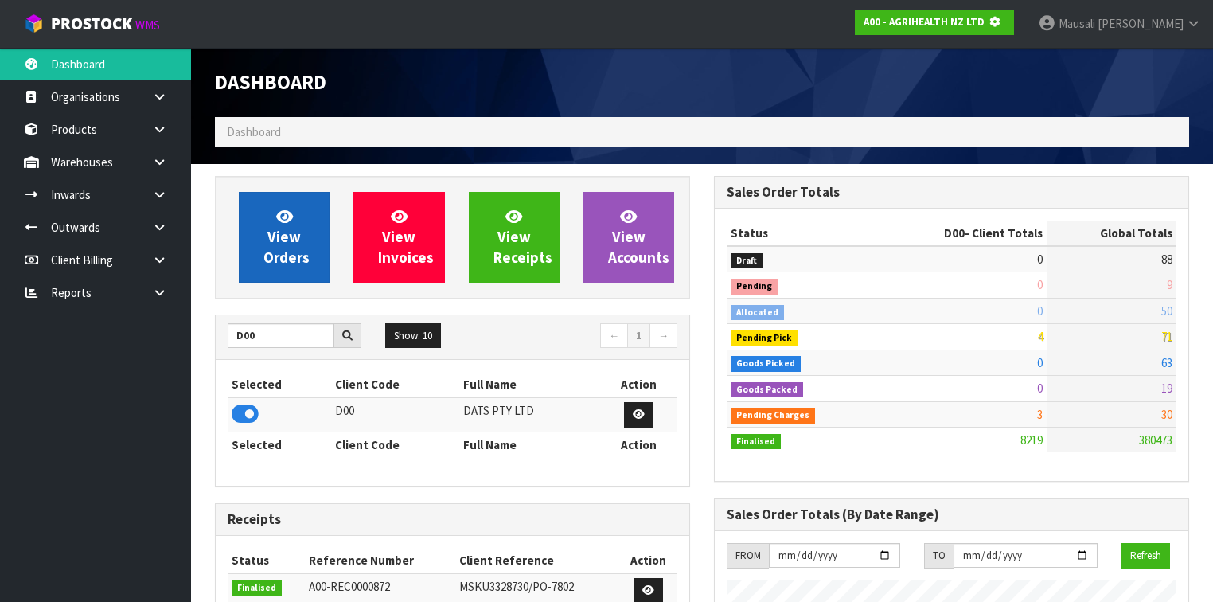
scroll to position [989, 499]
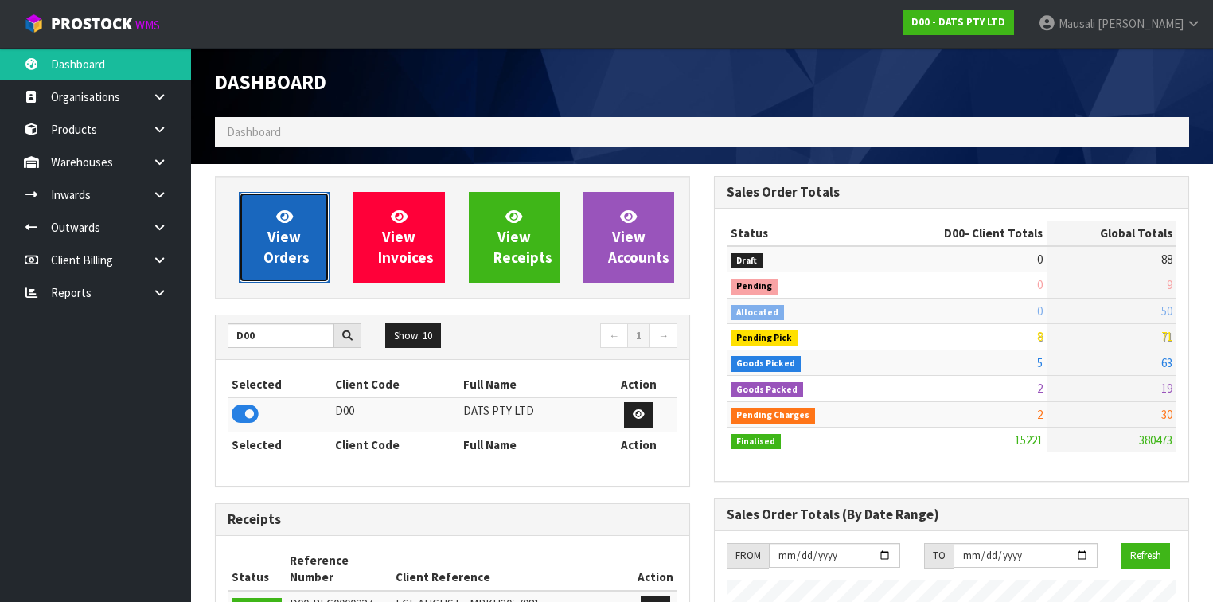
click at [271, 249] on span "View Orders" at bounding box center [287, 237] width 46 height 60
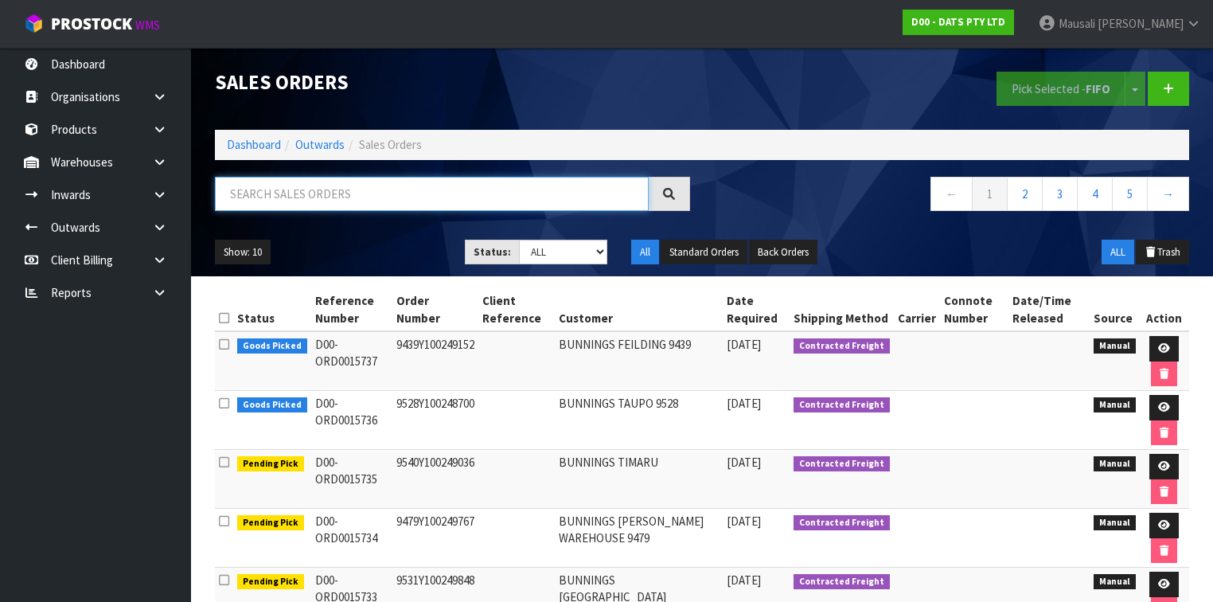
click at [293, 197] on input "text" at bounding box center [432, 194] width 434 height 34
type input "JOB-0411122"
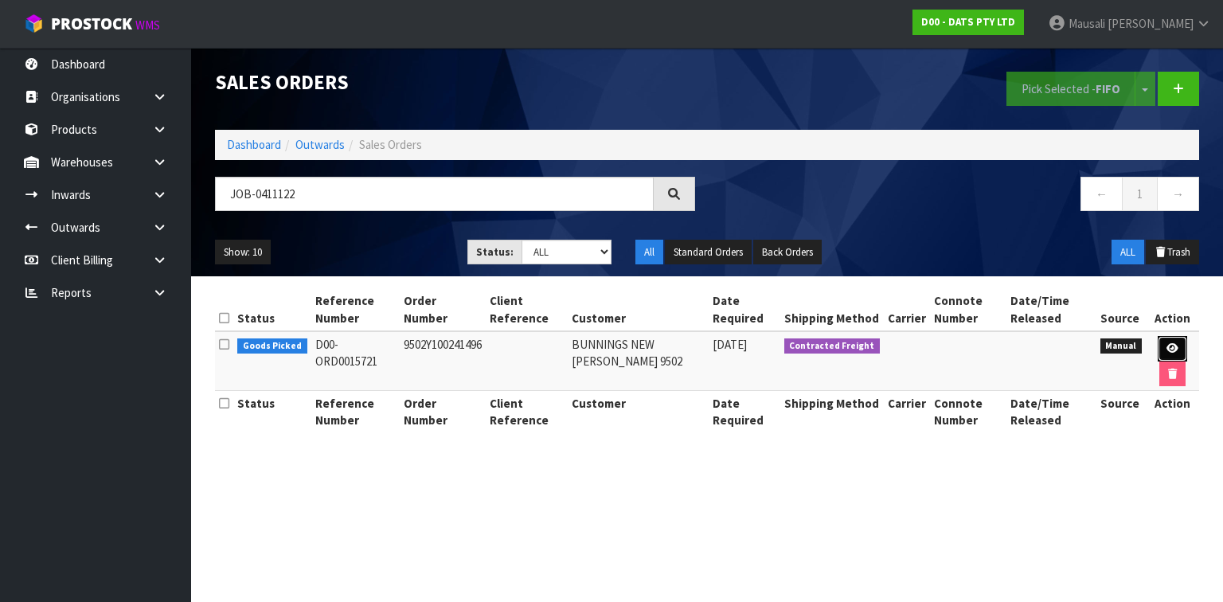
click at [1174, 343] on icon at bounding box center [1172, 348] width 12 height 10
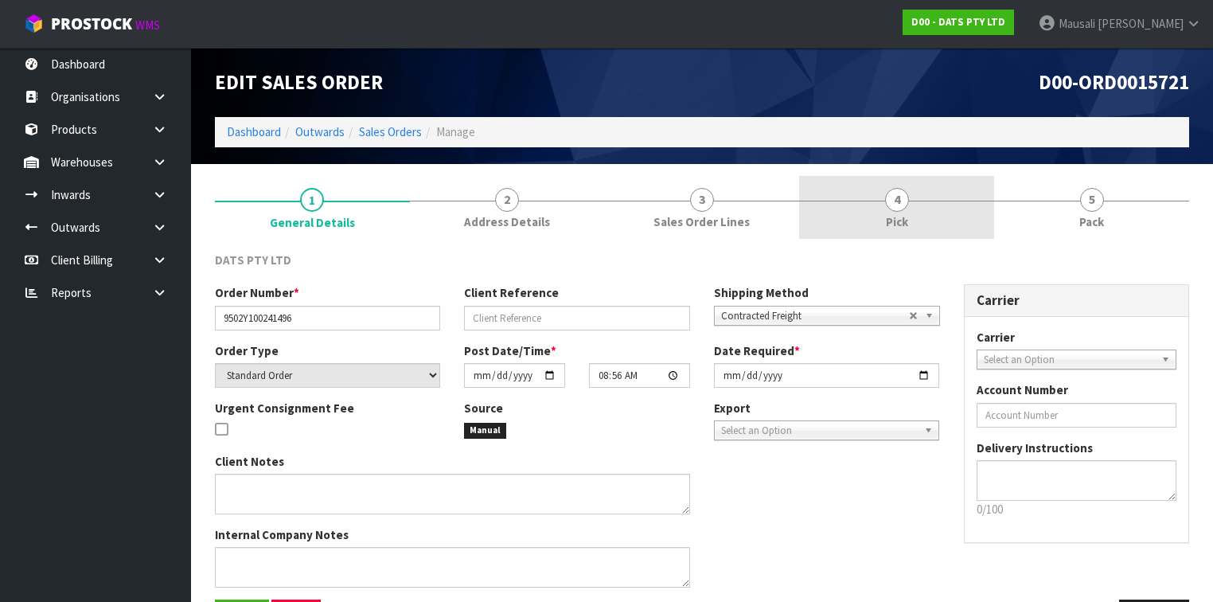
click at [916, 234] on link "4 Pick" at bounding box center [896, 207] width 195 height 63
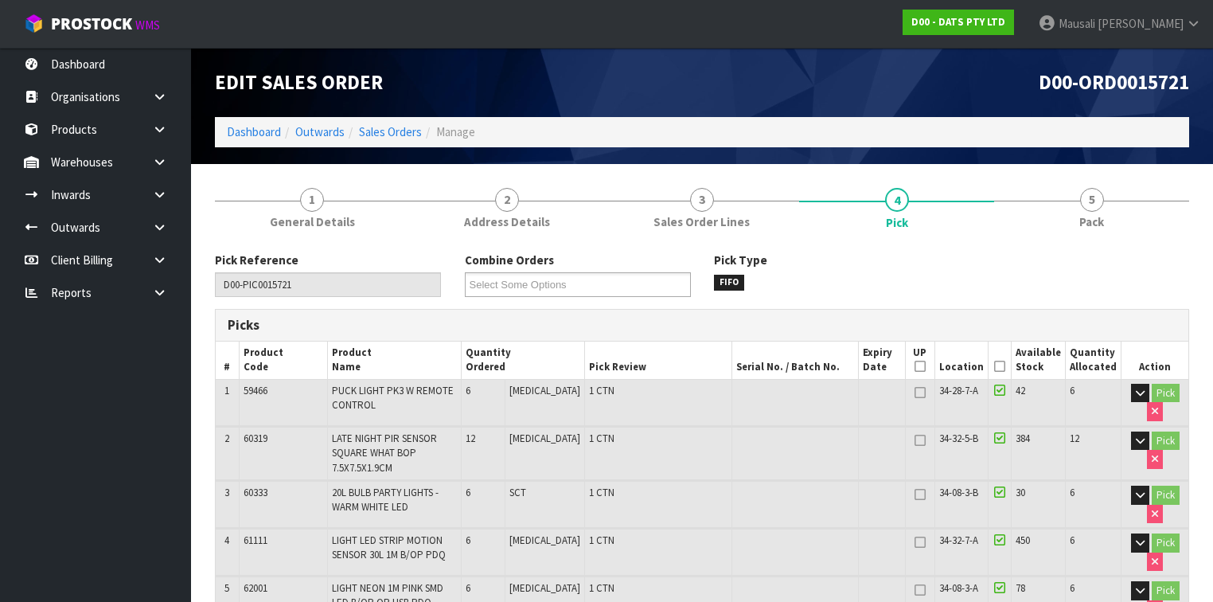
click at [1001, 366] on icon at bounding box center [999, 366] width 11 height 1
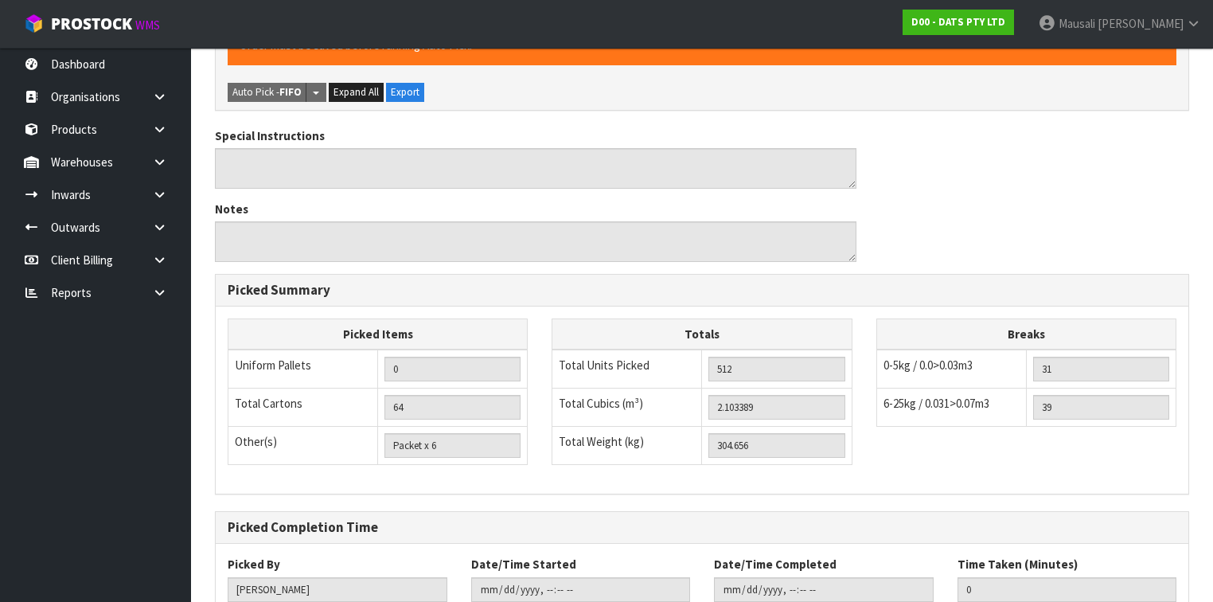
scroll to position [2084, 0]
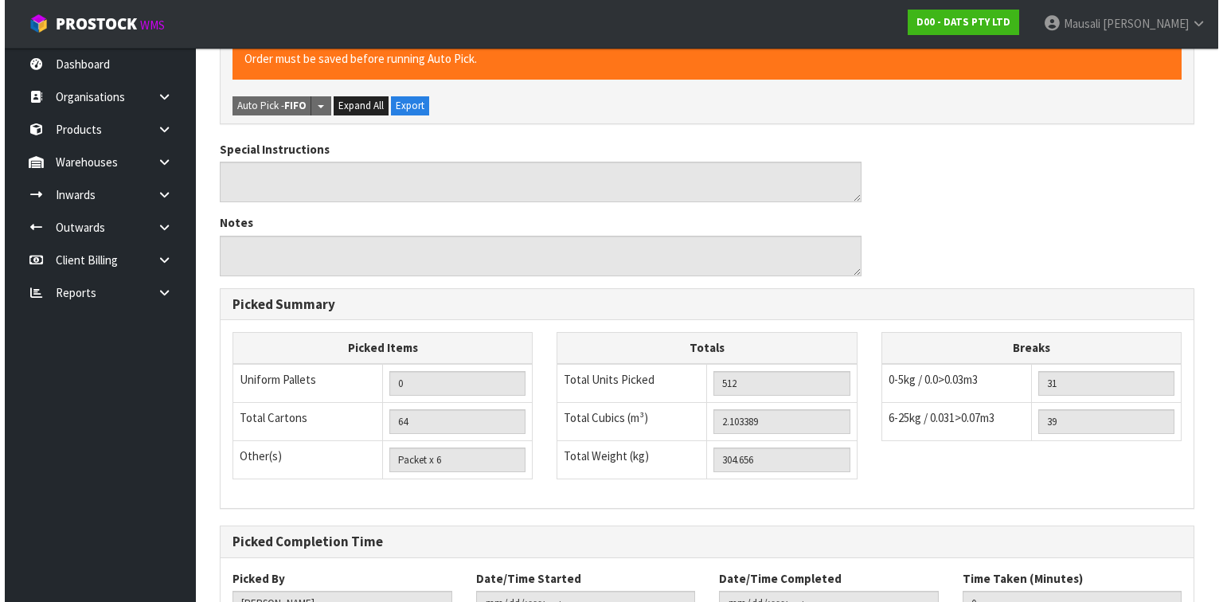
scroll to position [0, 0]
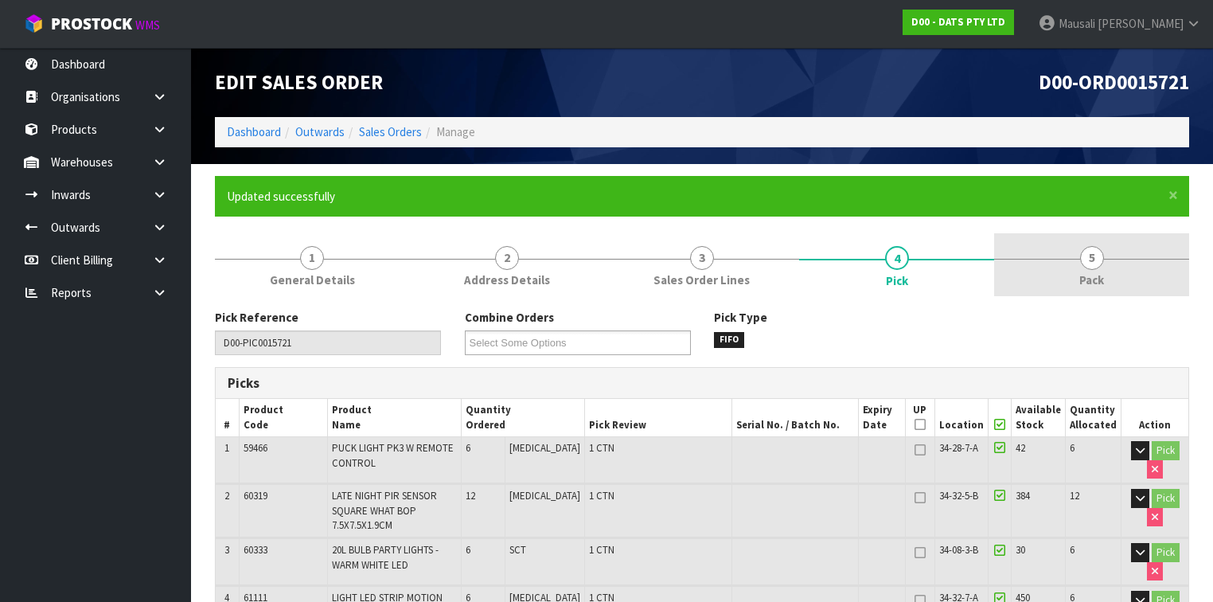
type input "[DATE]T15:13:15"
click at [1083, 252] on span "5" at bounding box center [1092, 258] width 24 height 24
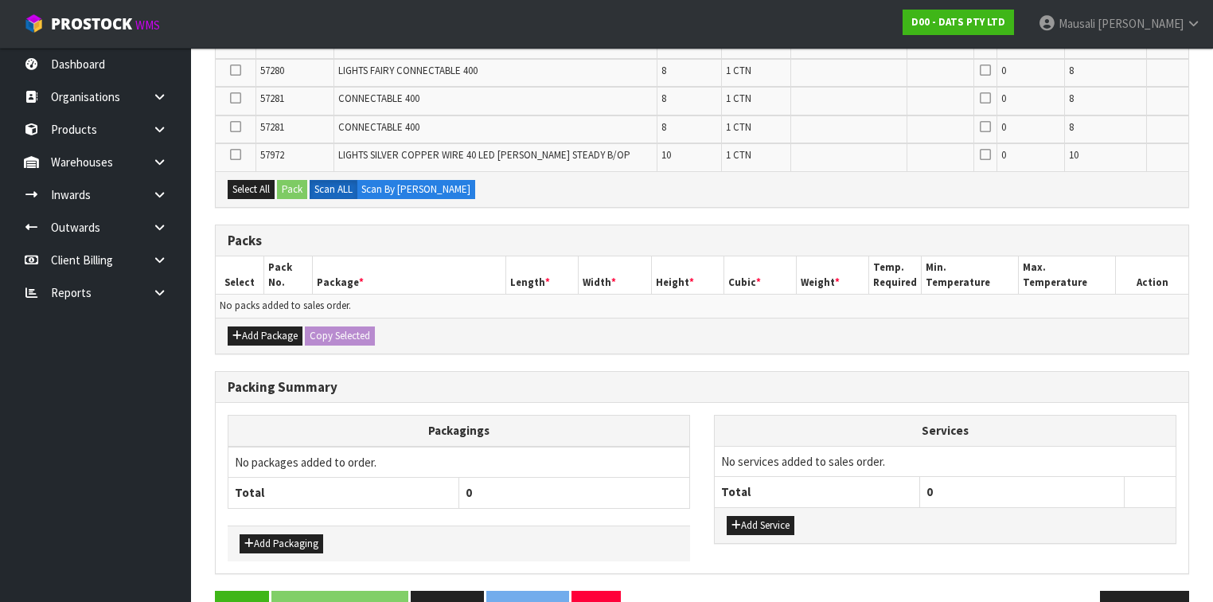
scroll to position [1240, 0]
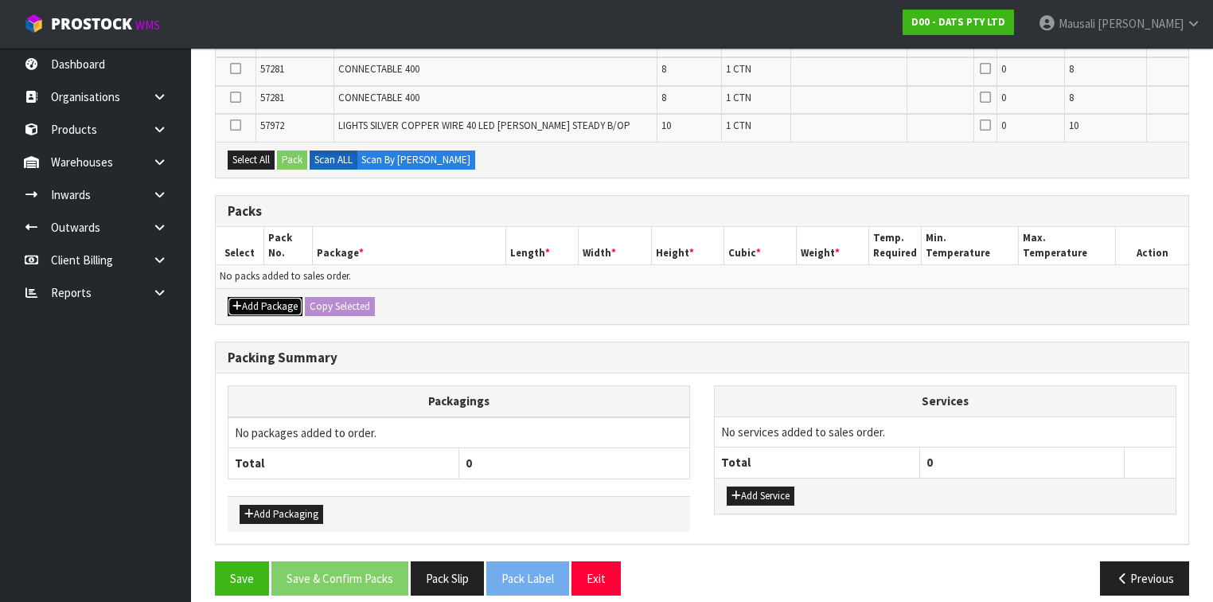
click at [265, 297] on button "Add Package" at bounding box center [265, 306] width 75 height 19
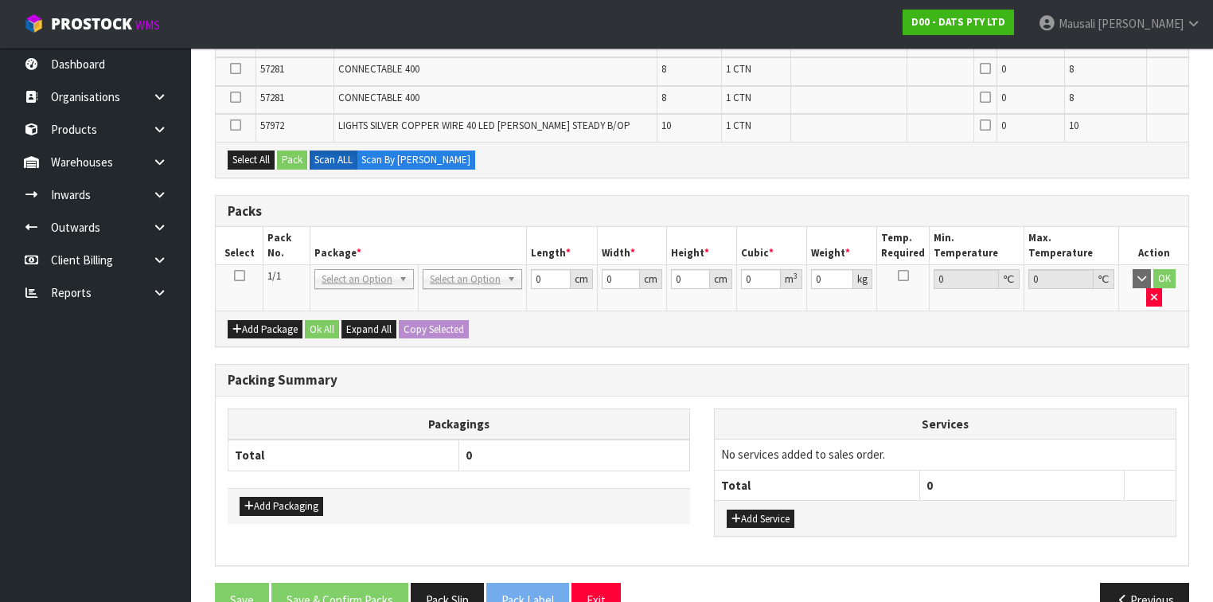
click at [242, 275] on icon at bounding box center [239, 275] width 11 height 1
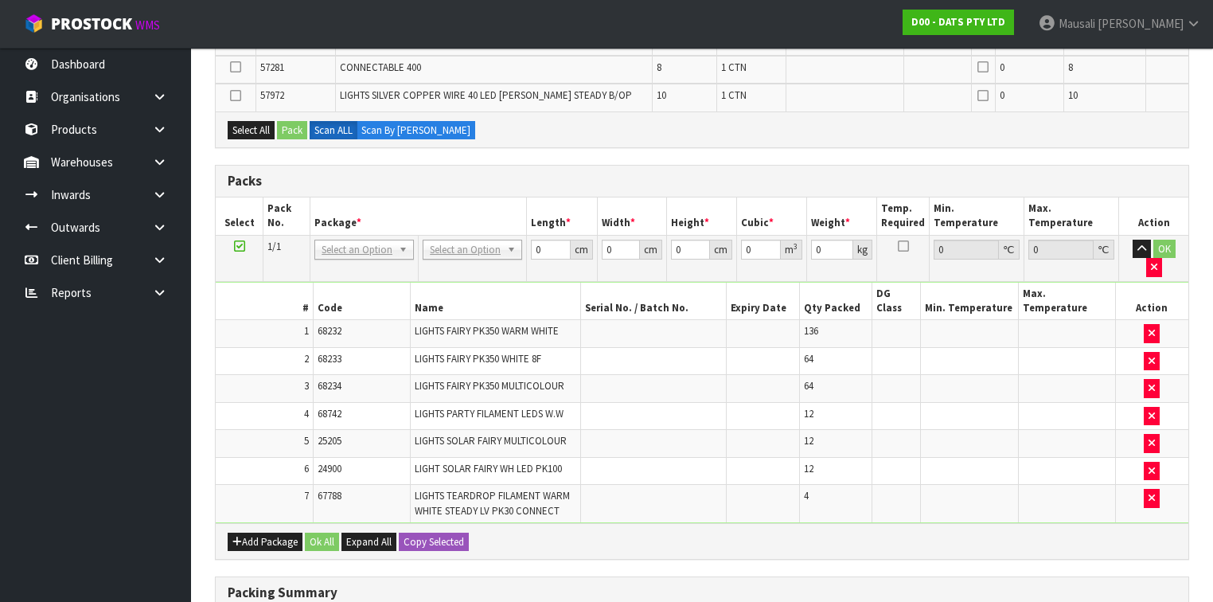
scroll to position [1072, 0]
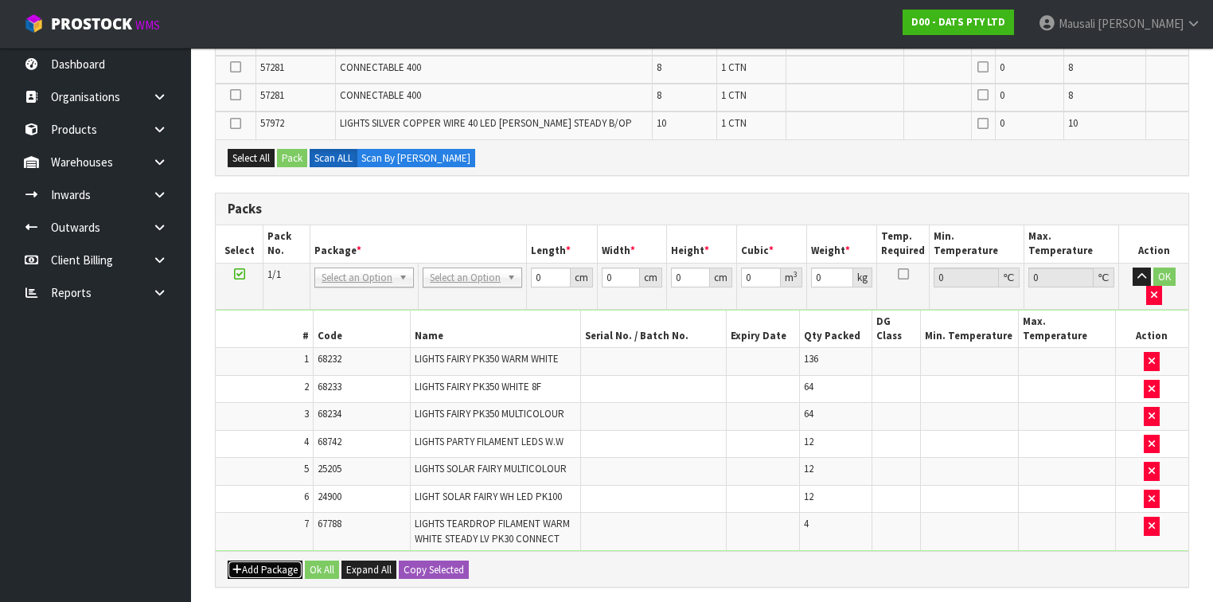
click at [238, 560] on button "Add Package" at bounding box center [265, 569] width 75 height 19
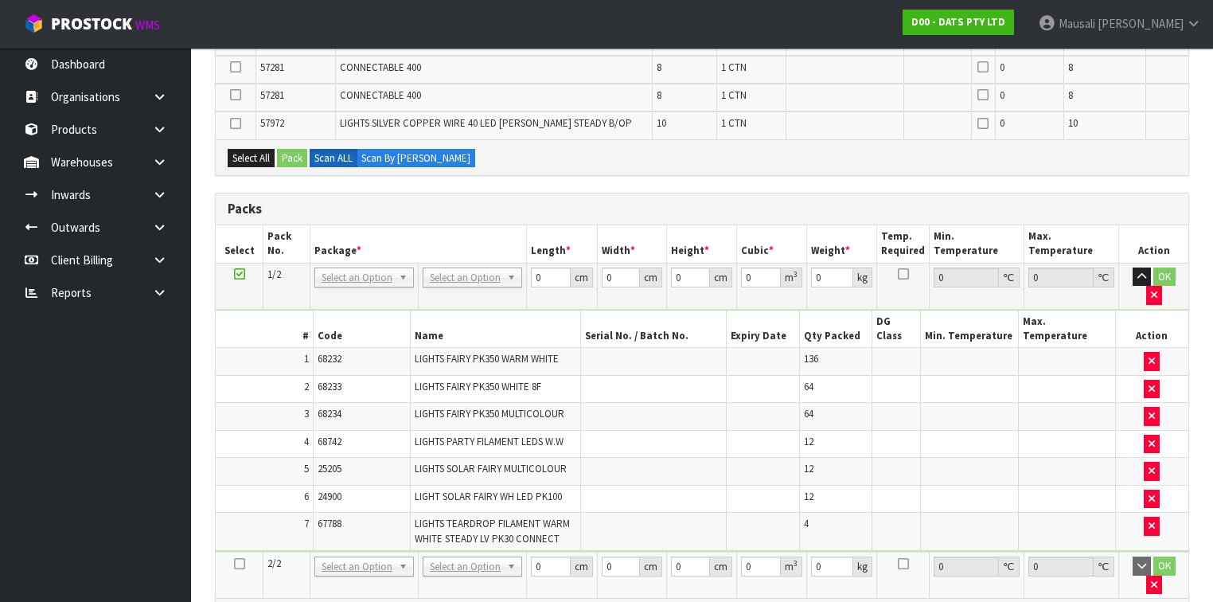
drag, startPoint x: 241, startPoint y: 513, endPoint x: 256, endPoint y: 504, distance: 16.8
click at [240, 564] on icon at bounding box center [239, 564] width 11 height 1
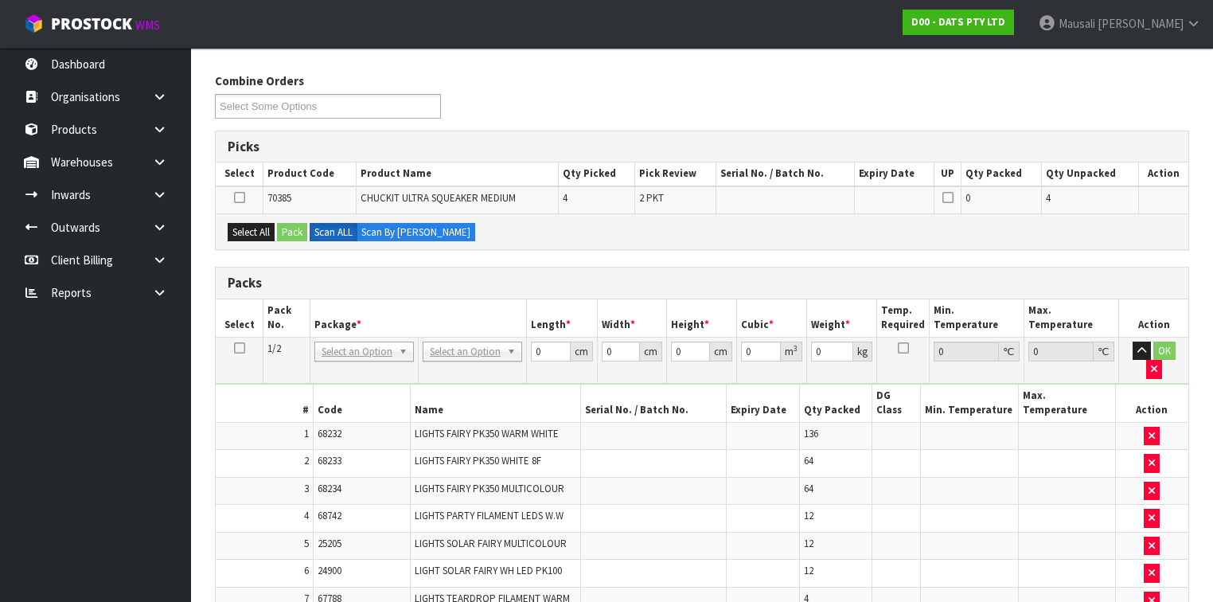
scroll to position [162, 0]
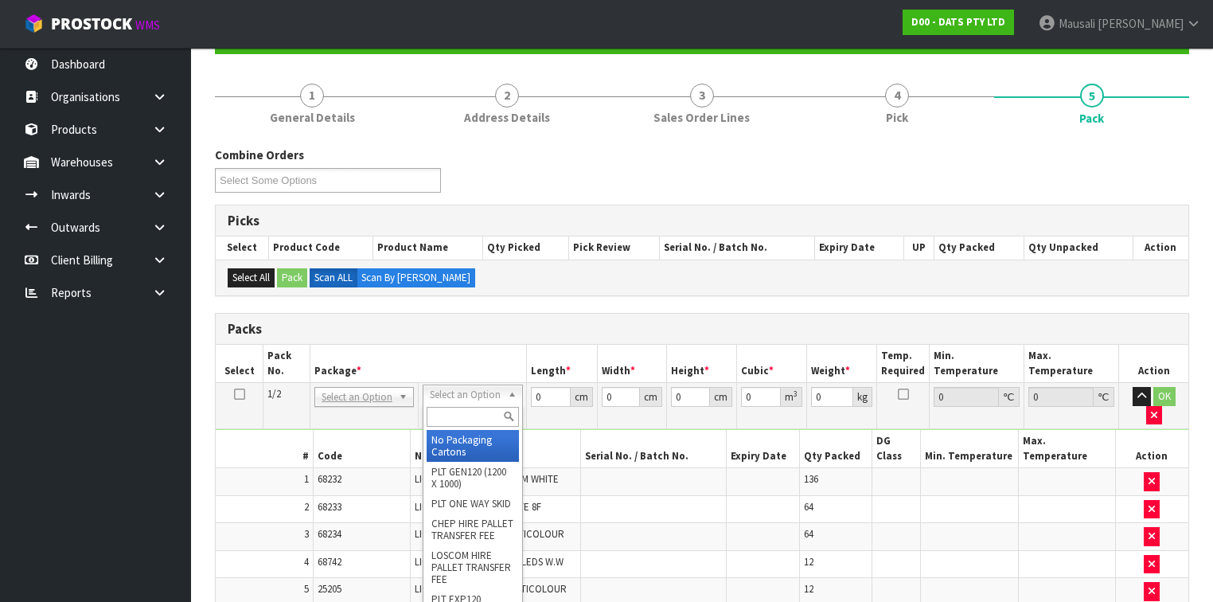
click at [453, 412] on input "text" at bounding box center [473, 417] width 92 height 20
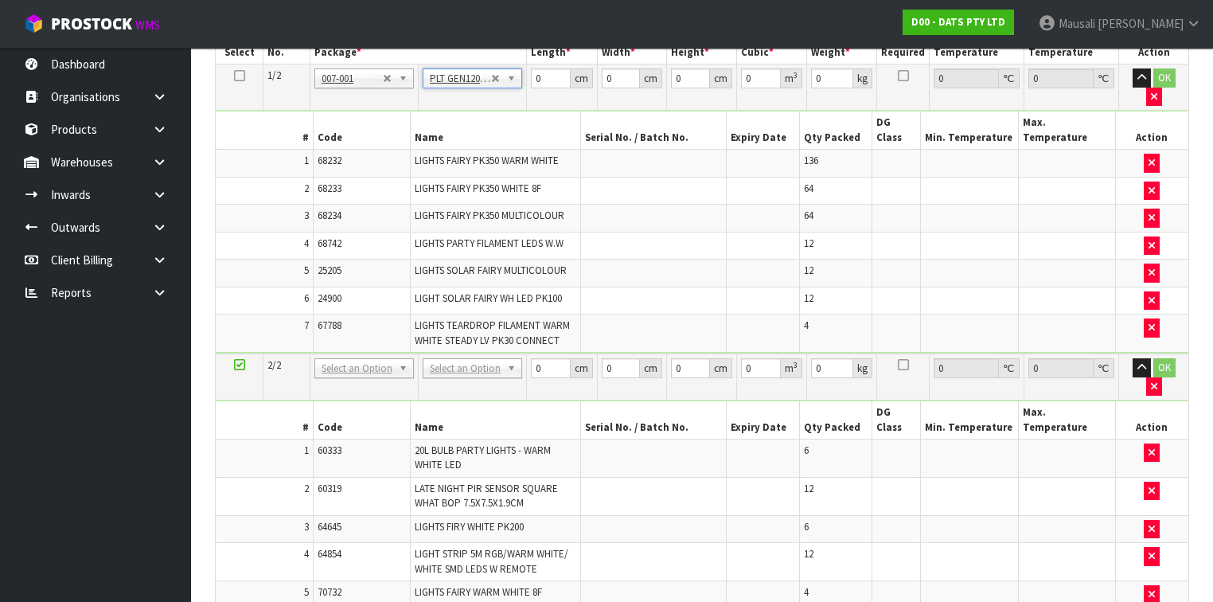
type input "120"
type input "100"
type input "198.52"
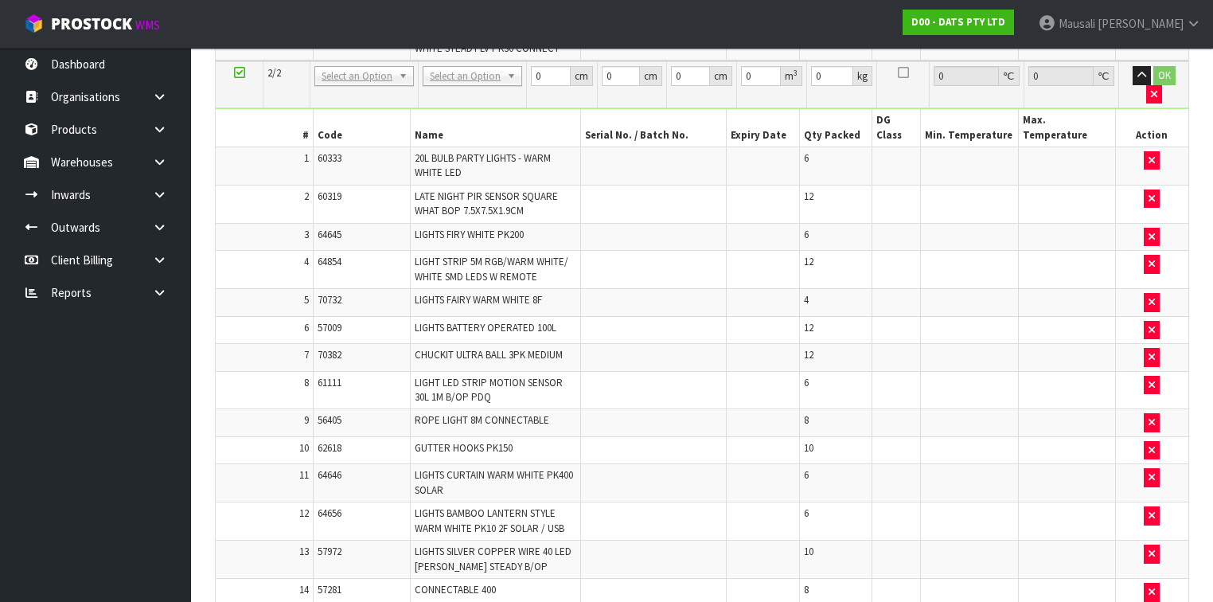
scroll to position [608, 0]
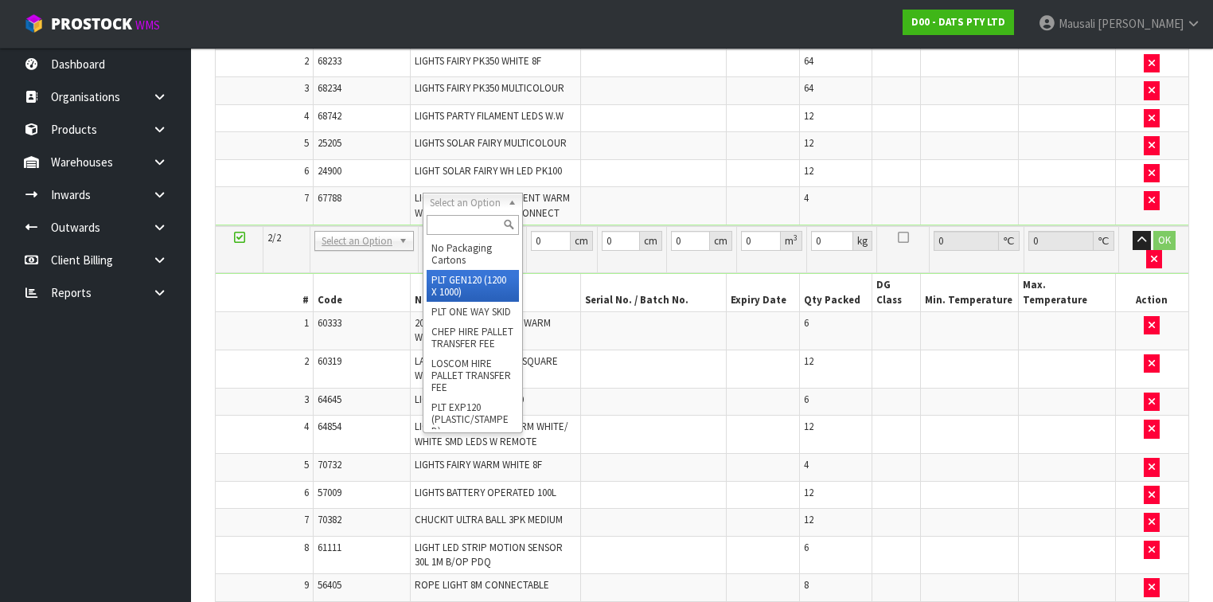
type input "2"
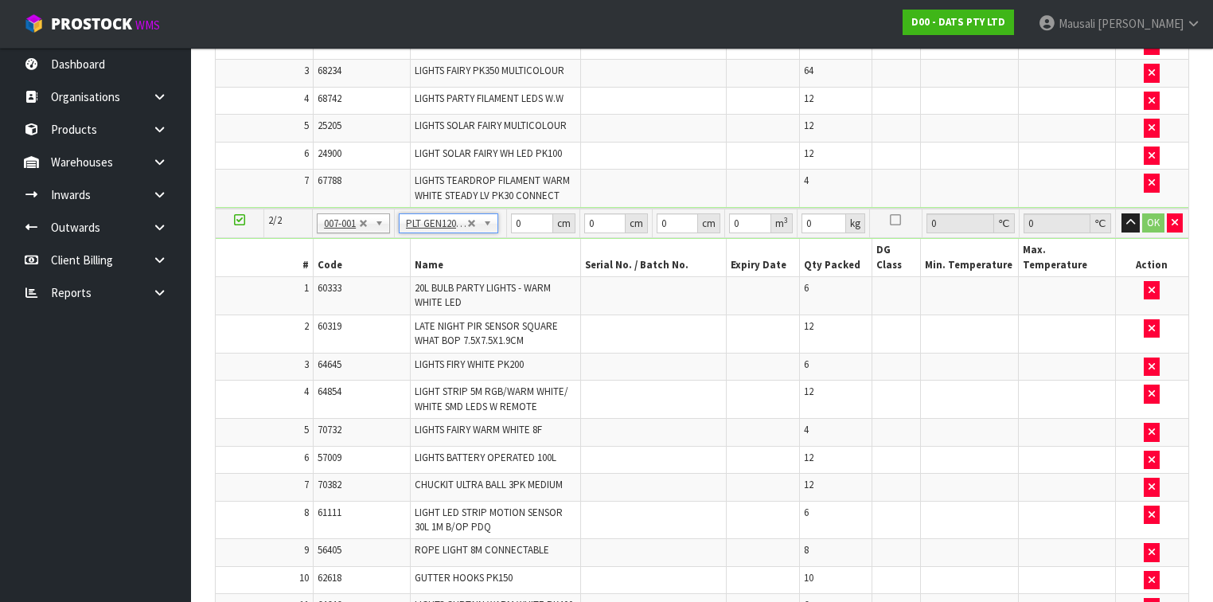
type input "120"
type input "100"
type input "106.136"
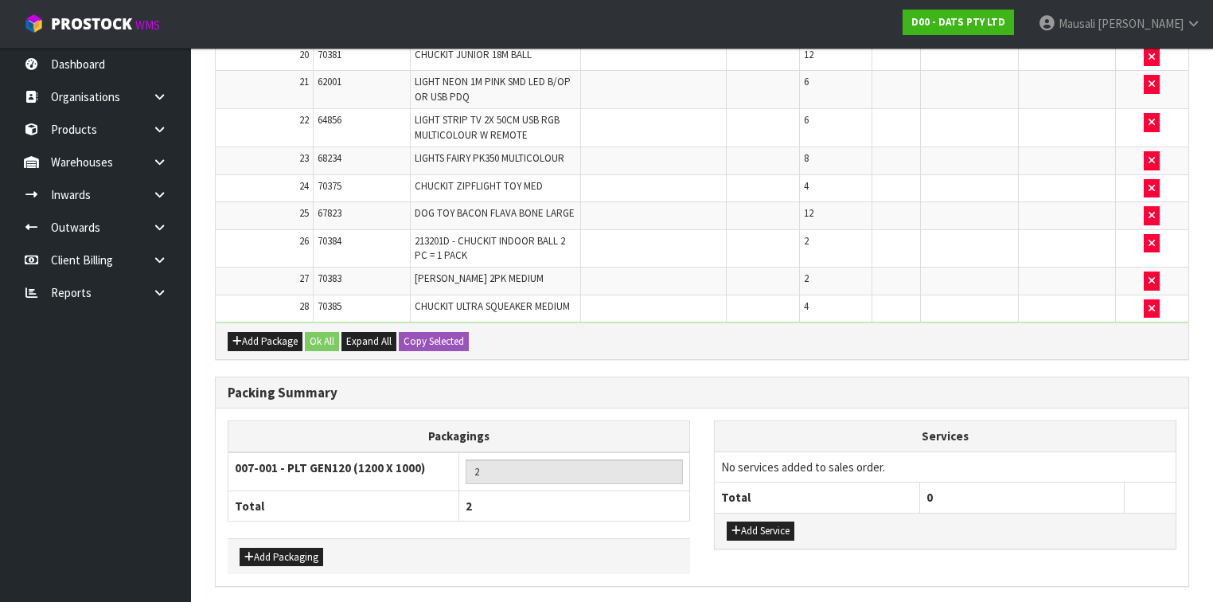
scroll to position [1470, 0]
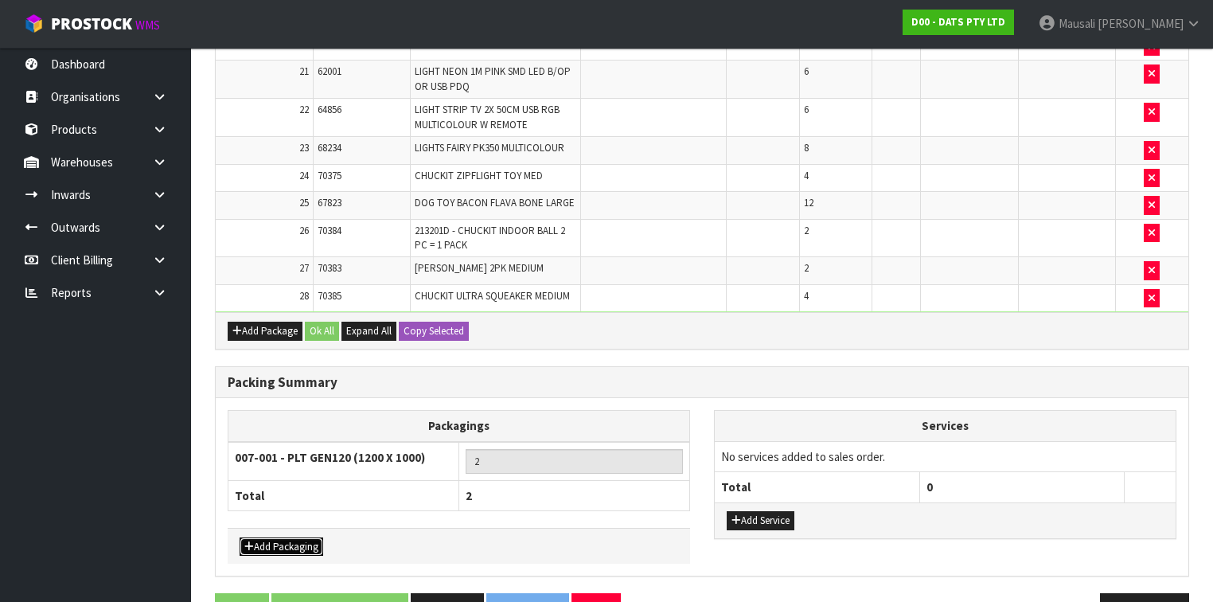
click at [296, 537] on button "Add Packaging" at bounding box center [282, 546] width 84 height 19
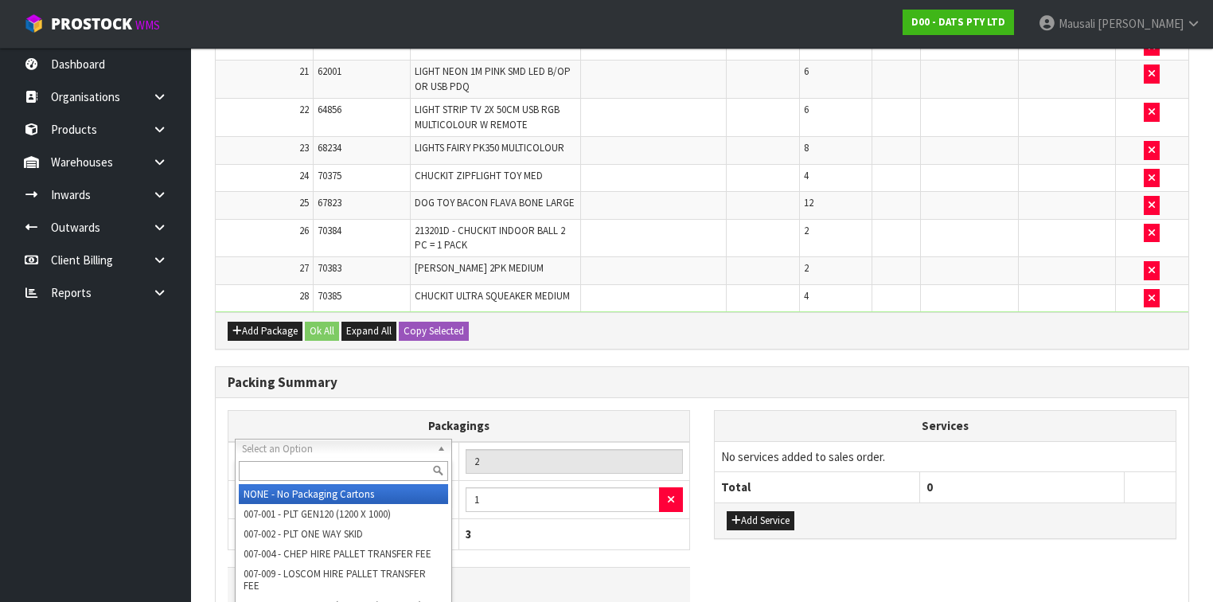
click at [282, 464] on input "text" at bounding box center [343, 471] width 209 height 20
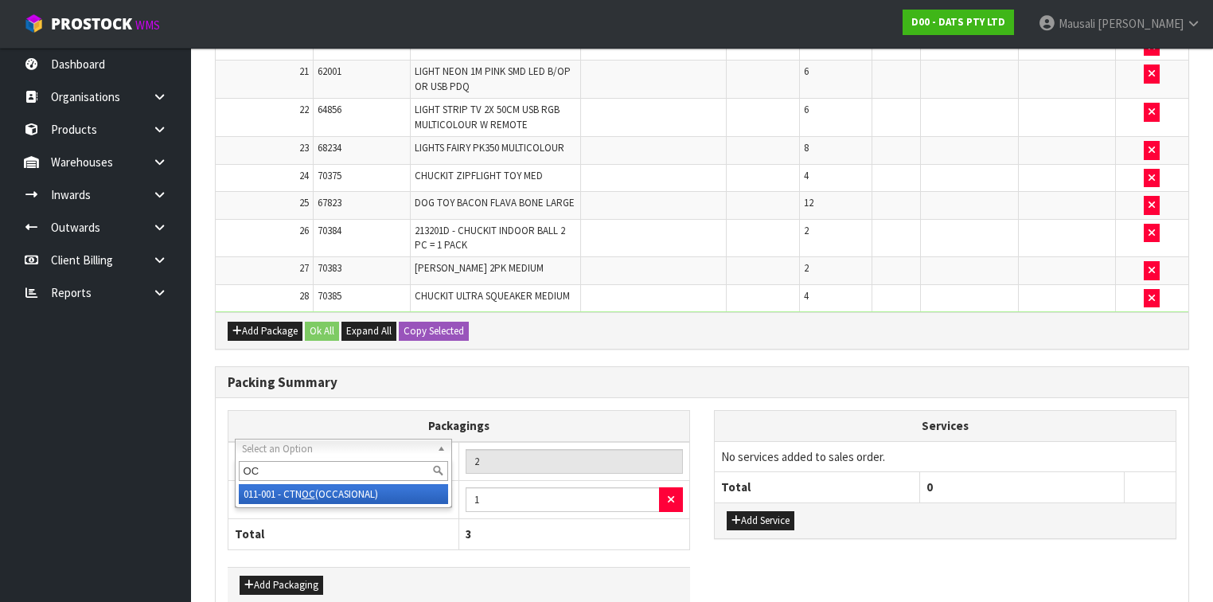
type input "OC"
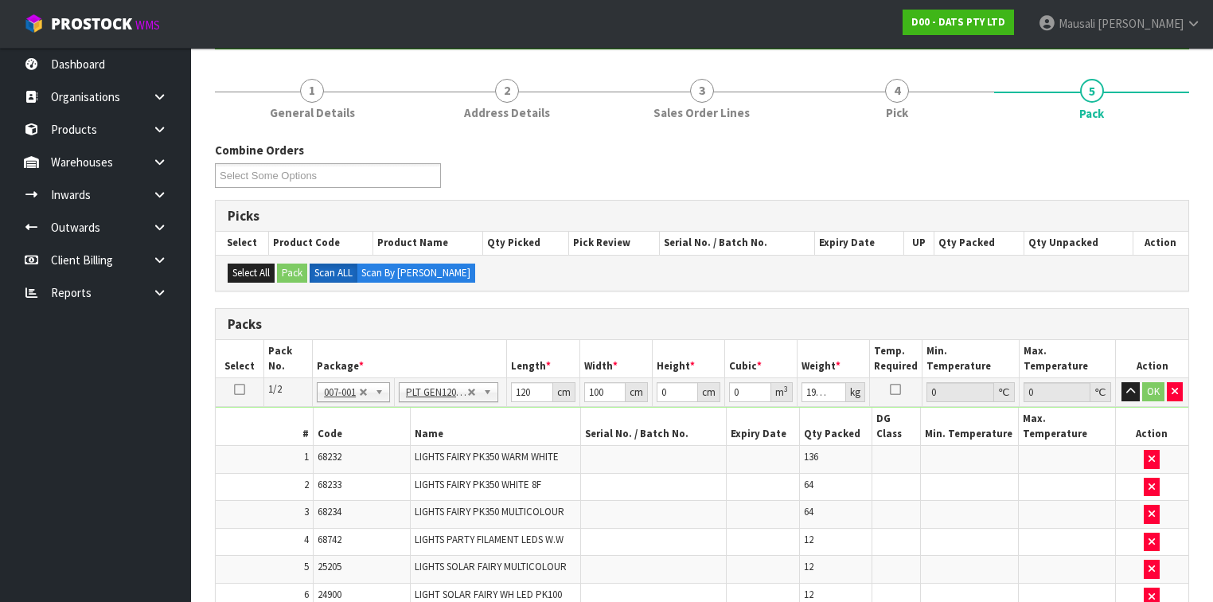
scroll to position [68, 0]
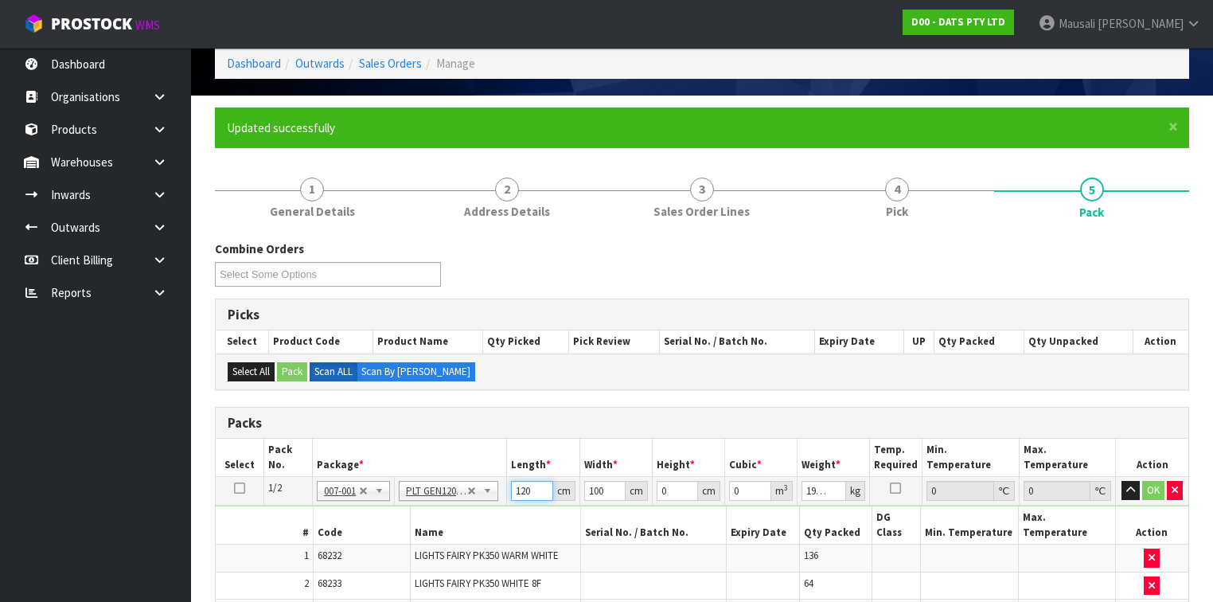
drag, startPoint x: 532, startPoint y: 494, endPoint x: 503, endPoint y: 501, distance: 29.5
click at [503, 501] on tr "1/2 NONE 007-001 007-002 007-004 007-009 007-013 007-014 007-015 007-017 007-01…" at bounding box center [702, 491] width 973 height 29
type input "115"
type input "112"
type input "1"
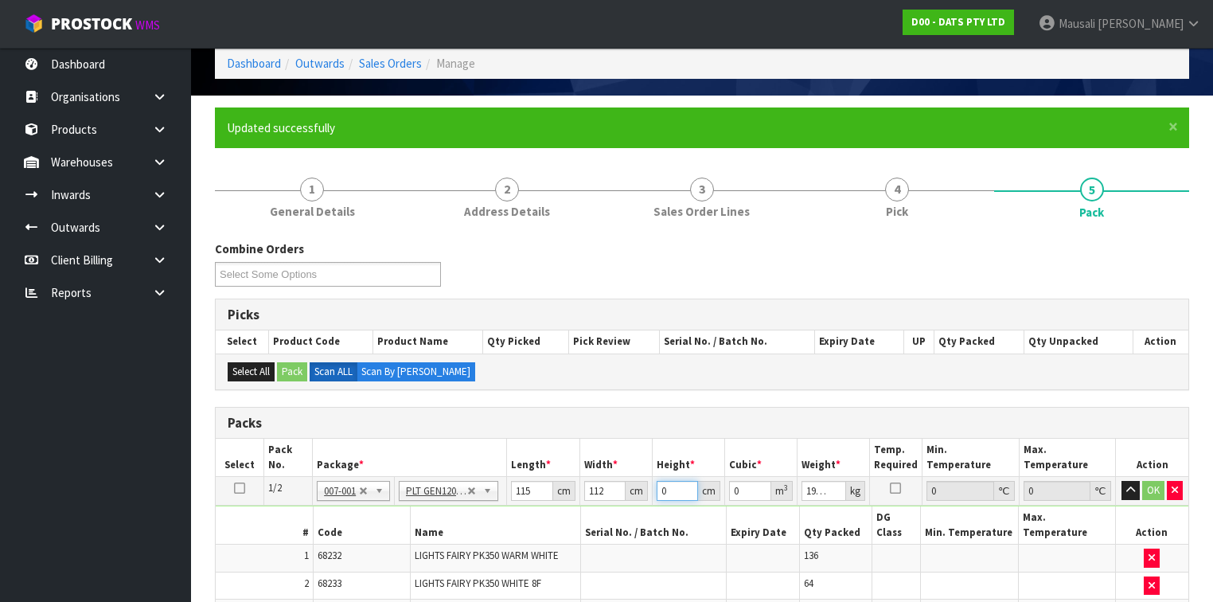
type input "0.01288"
type input "15"
type input "0.1932"
type input "152"
type input "1.95776"
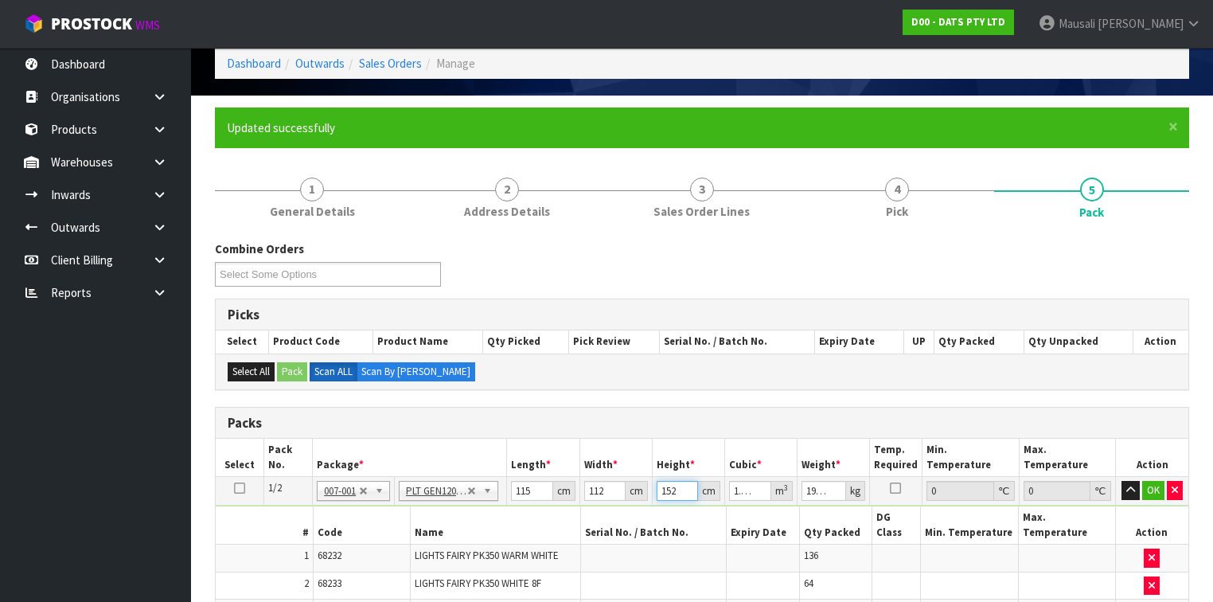
type input "152"
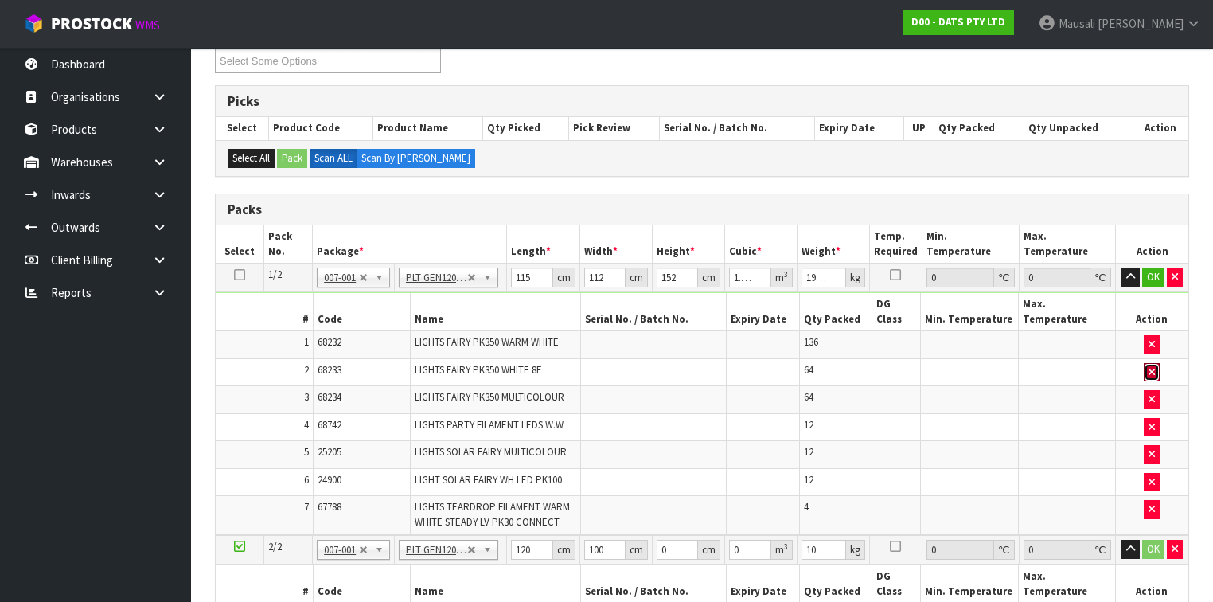
scroll to position [451, 0]
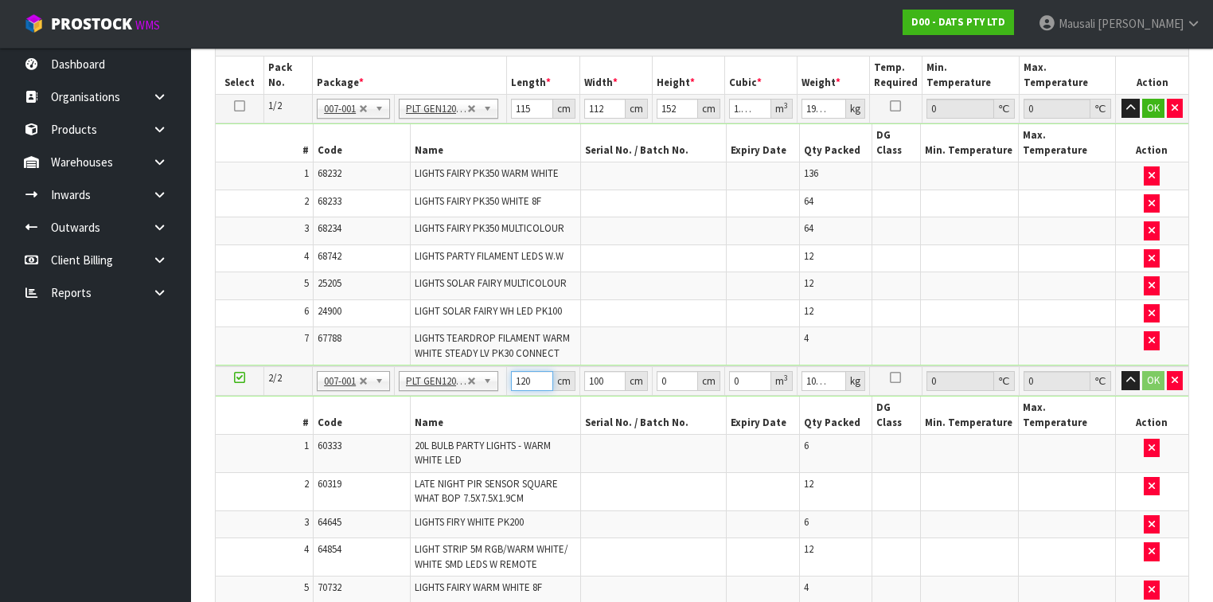
drag, startPoint x: 532, startPoint y: 360, endPoint x: 506, endPoint y: 369, distance: 28.0
click at [506, 369] on tr "2/2 NONE 007-001 007-002 007-004 007-009 007-013 007-014 007-015 007-017 007-01…" at bounding box center [702, 380] width 973 height 29
type input "17"
type input "107"
type input "9"
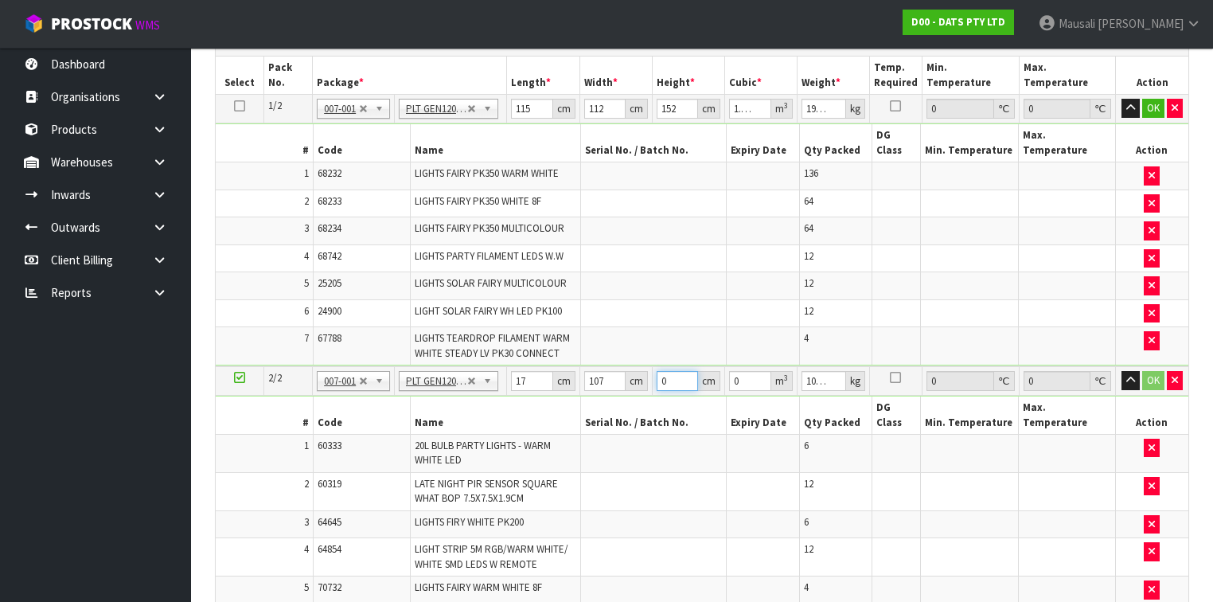
type input "0.016371"
type input "94"
type input "0.170986"
type input "94"
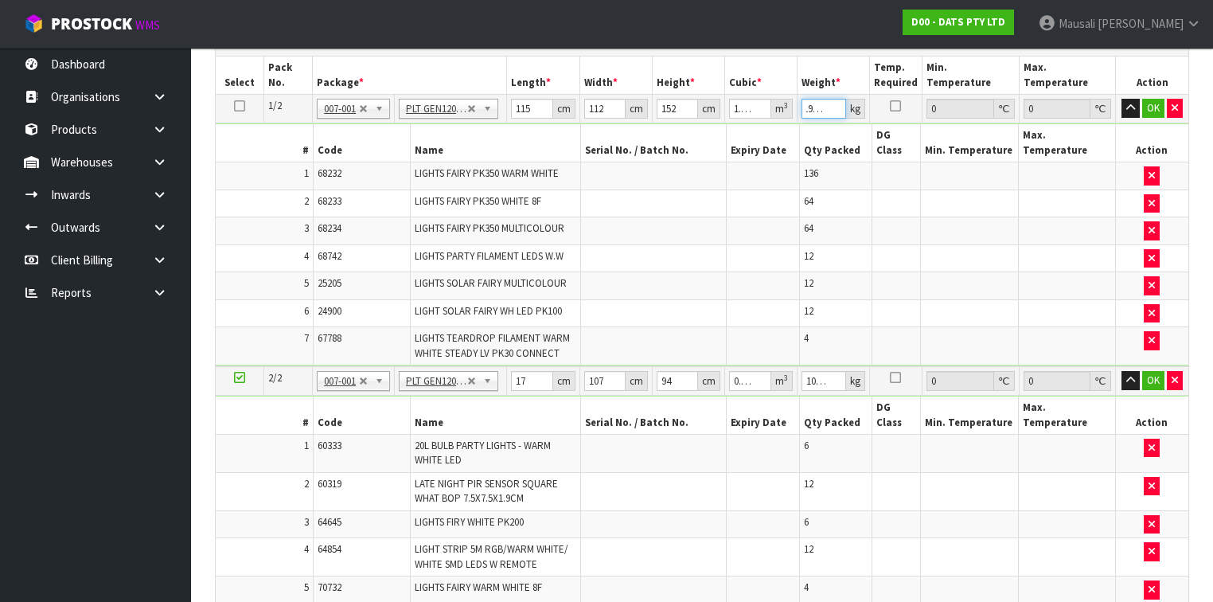
drag, startPoint x: 806, startPoint y: 111, endPoint x: 844, endPoint y: 111, distance: 38.2
click at [844, 111] on input "198.52" at bounding box center [824, 109] width 45 height 20
type input "207"
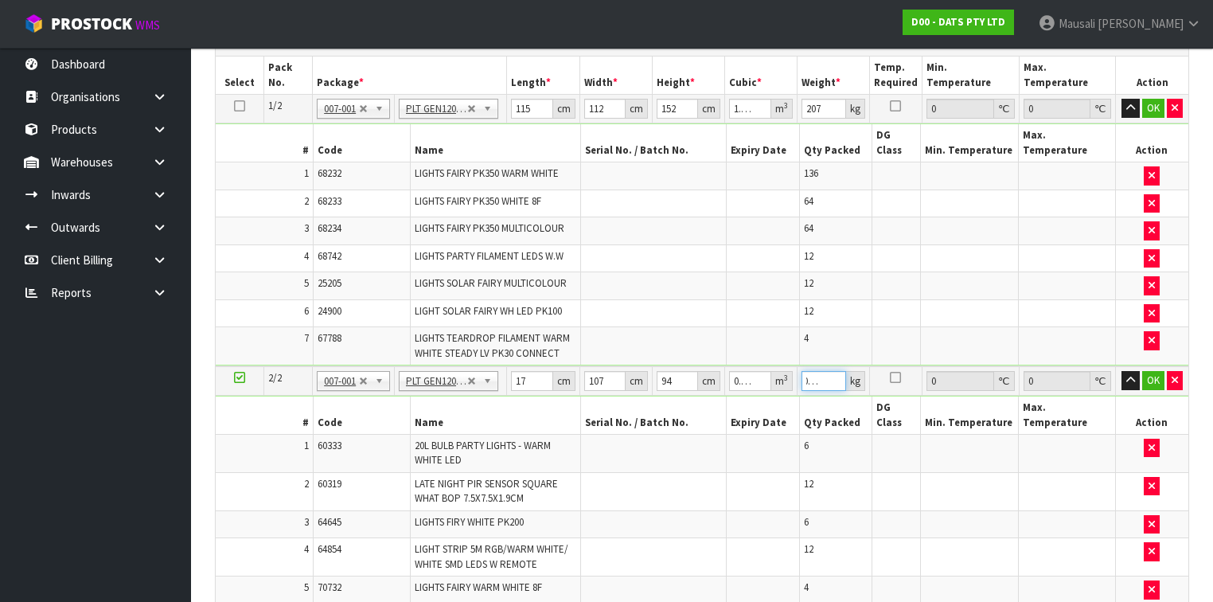
drag, startPoint x: 803, startPoint y: 360, endPoint x: 836, endPoint y: 362, distance: 33.5
click at [836, 371] on input "106.136" at bounding box center [824, 381] width 45 height 20
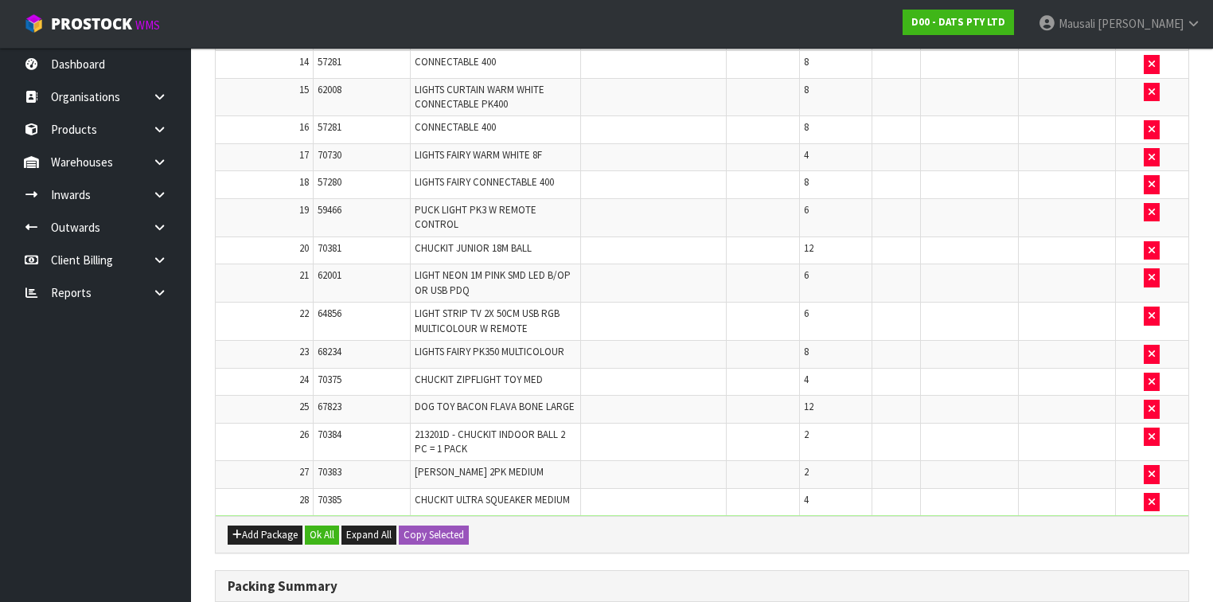
scroll to position [1342, 0]
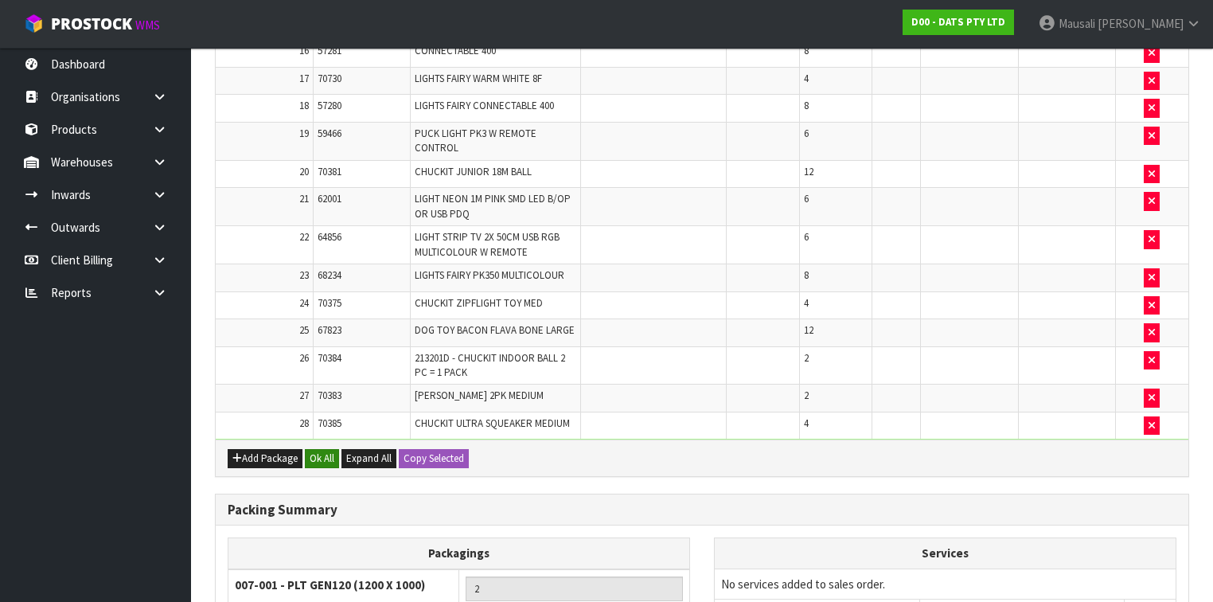
type input "114"
drag, startPoint x: 331, startPoint y: 410, endPoint x: 327, endPoint y: 430, distance: 20.3
click at [331, 449] on button "Ok All" at bounding box center [322, 458] width 34 height 19
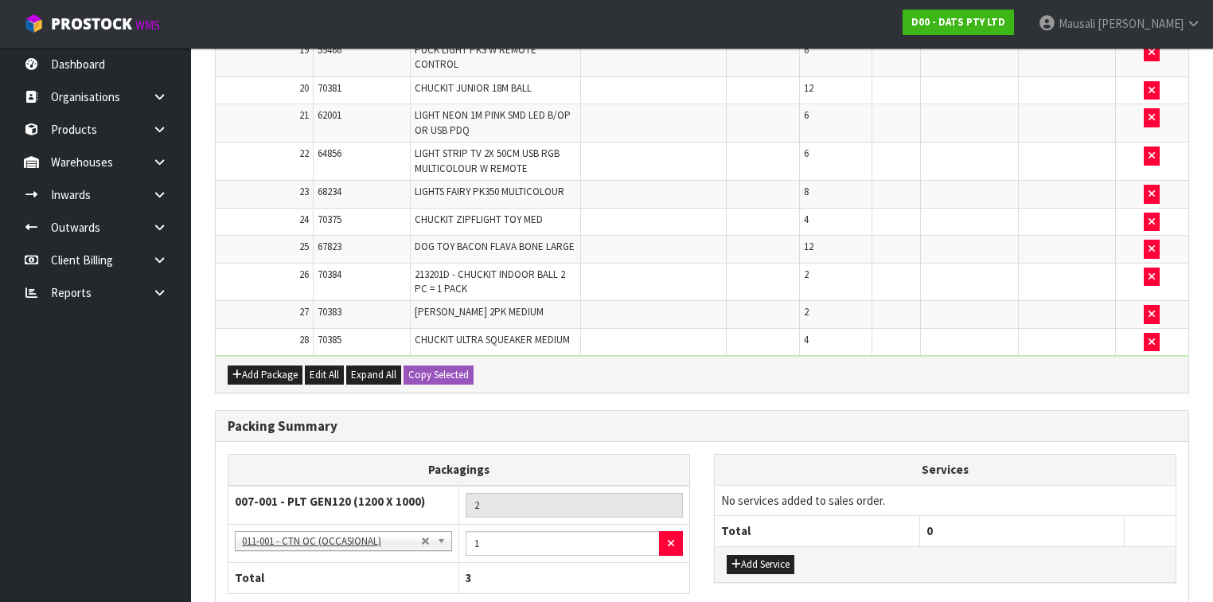
scroll to position [1505, 0]
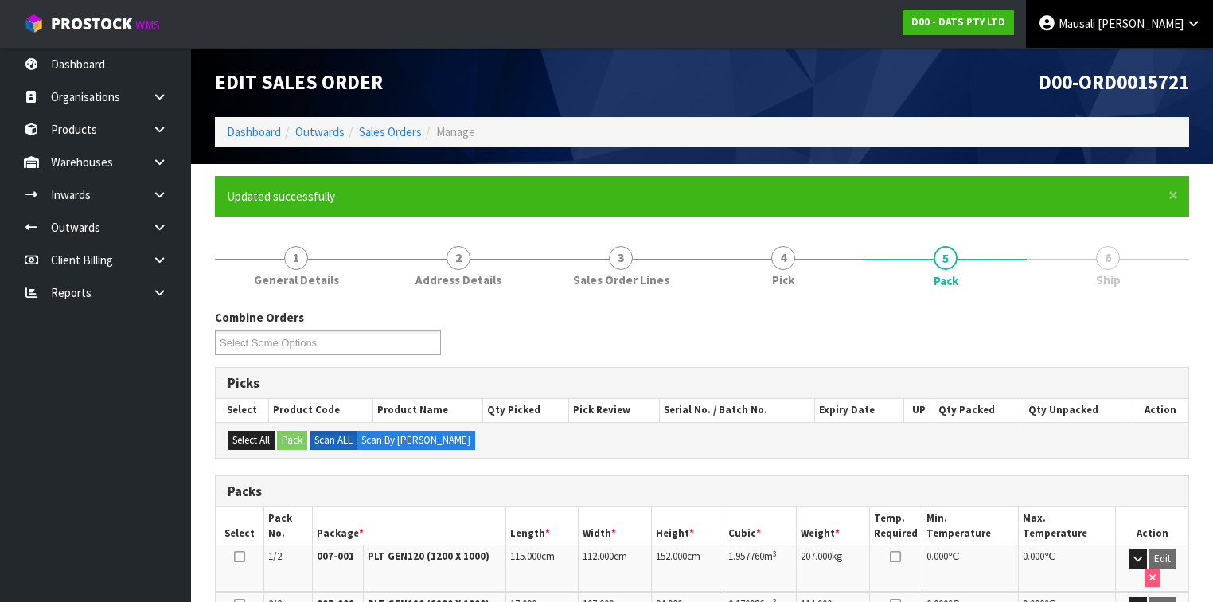
click at [1140, 31] on link "[PERSON_NAME]" at bounding box center [1119, 24] width 187 height 48
click at [1143, 58] on link "Logout" at bounding box center [1150, 63] width 126 height 21
